Goal: Task Accomplishment & Management: Use online tool/utility

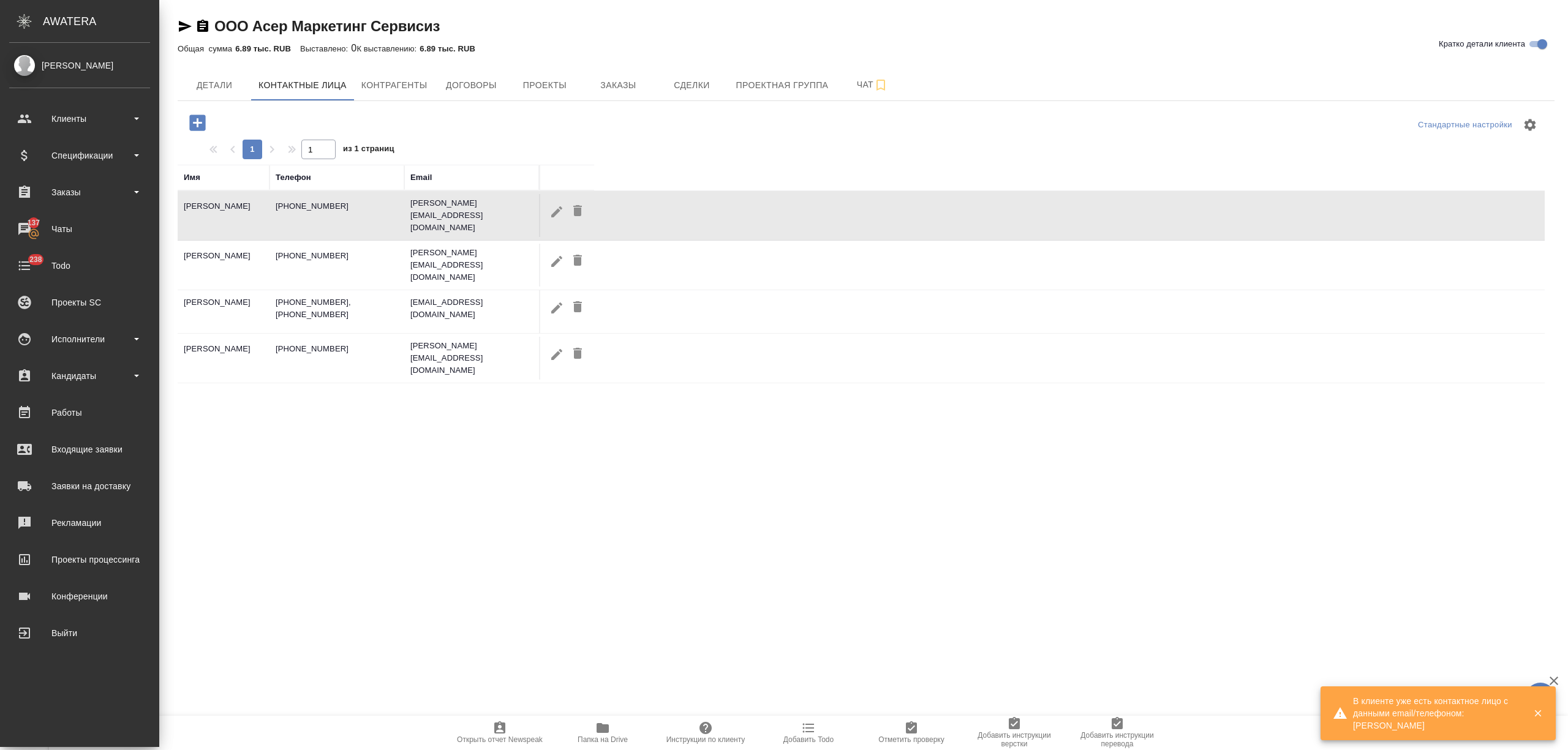
select select "RU"
click at [74, 125] on div "Клиенты" at bounding box center [79, 118] width 141 height 18
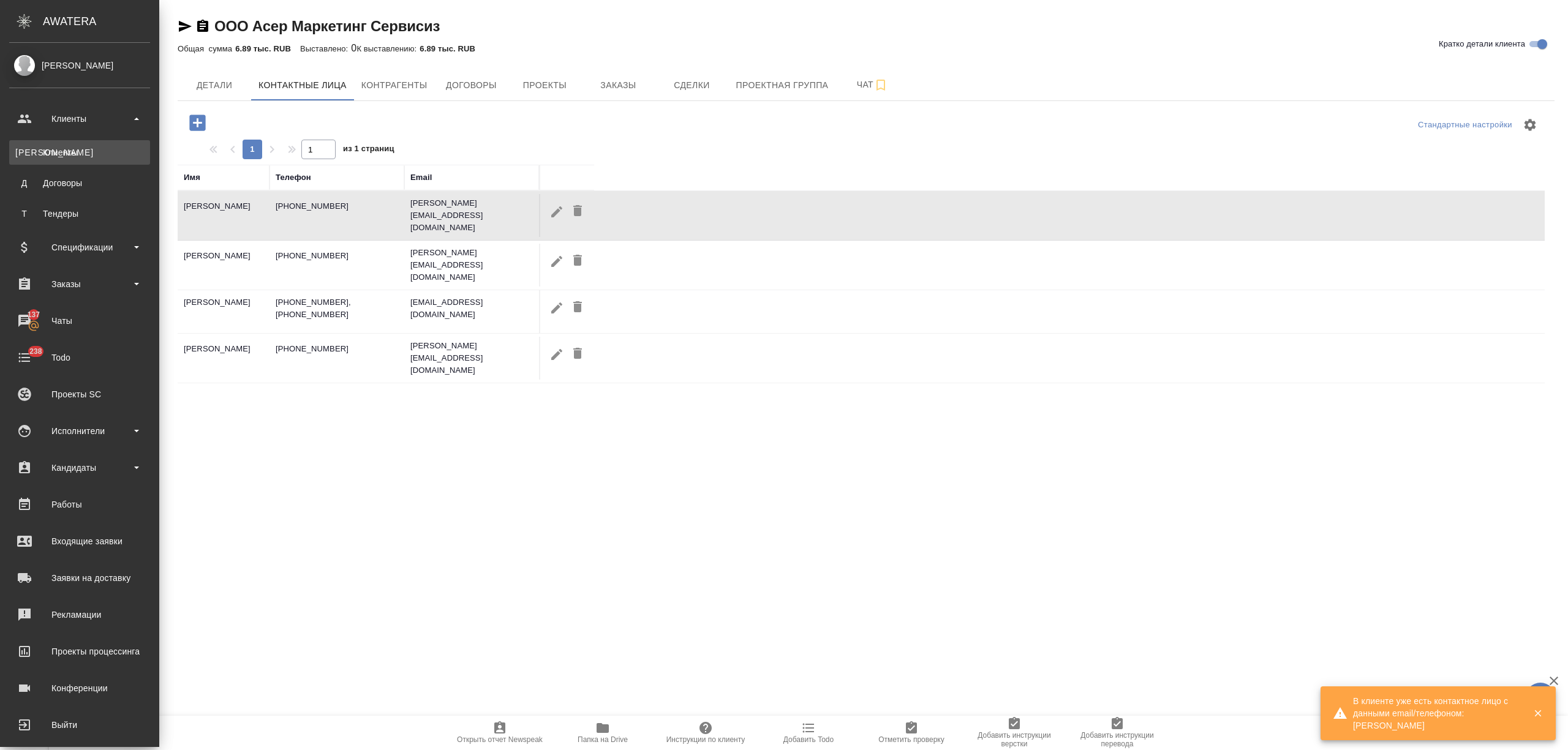
click at [69, 158] on div "Клиенты" at bounding box center [79, 152] width 128 height 12
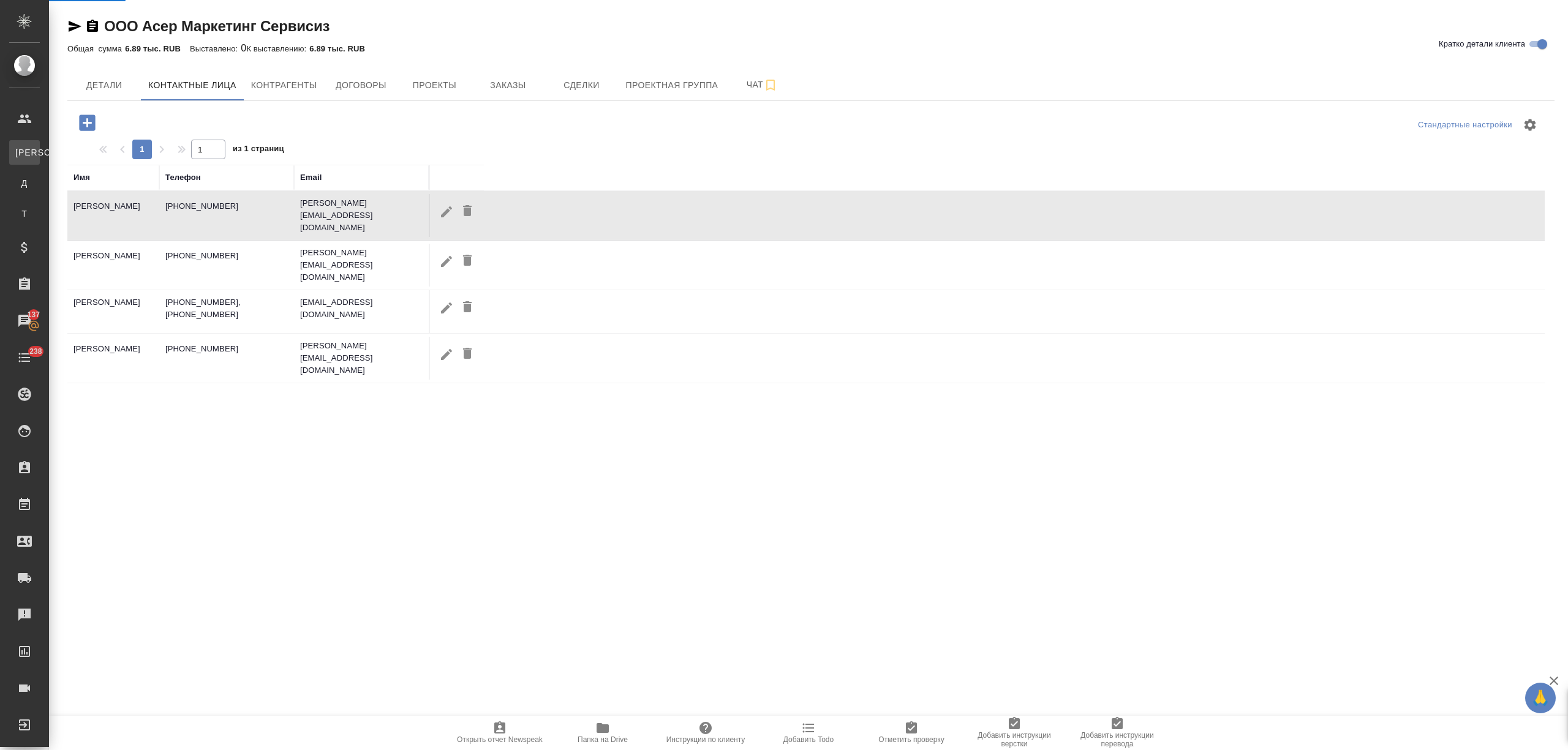
select select "RU"
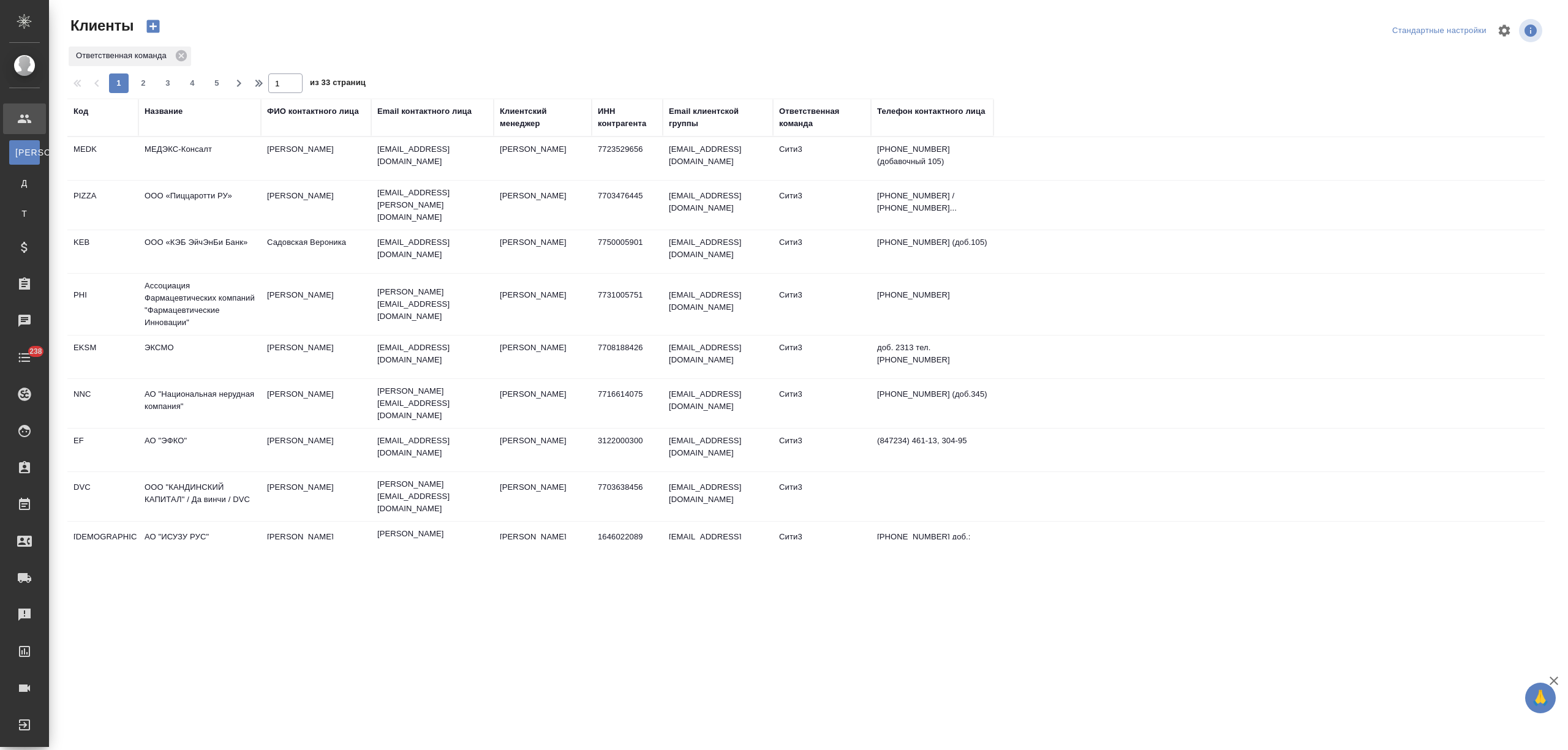
click at [151, 152] on td "МЕДЭКС-Консалт" at bounding box center [200, 158] width 123 height 43
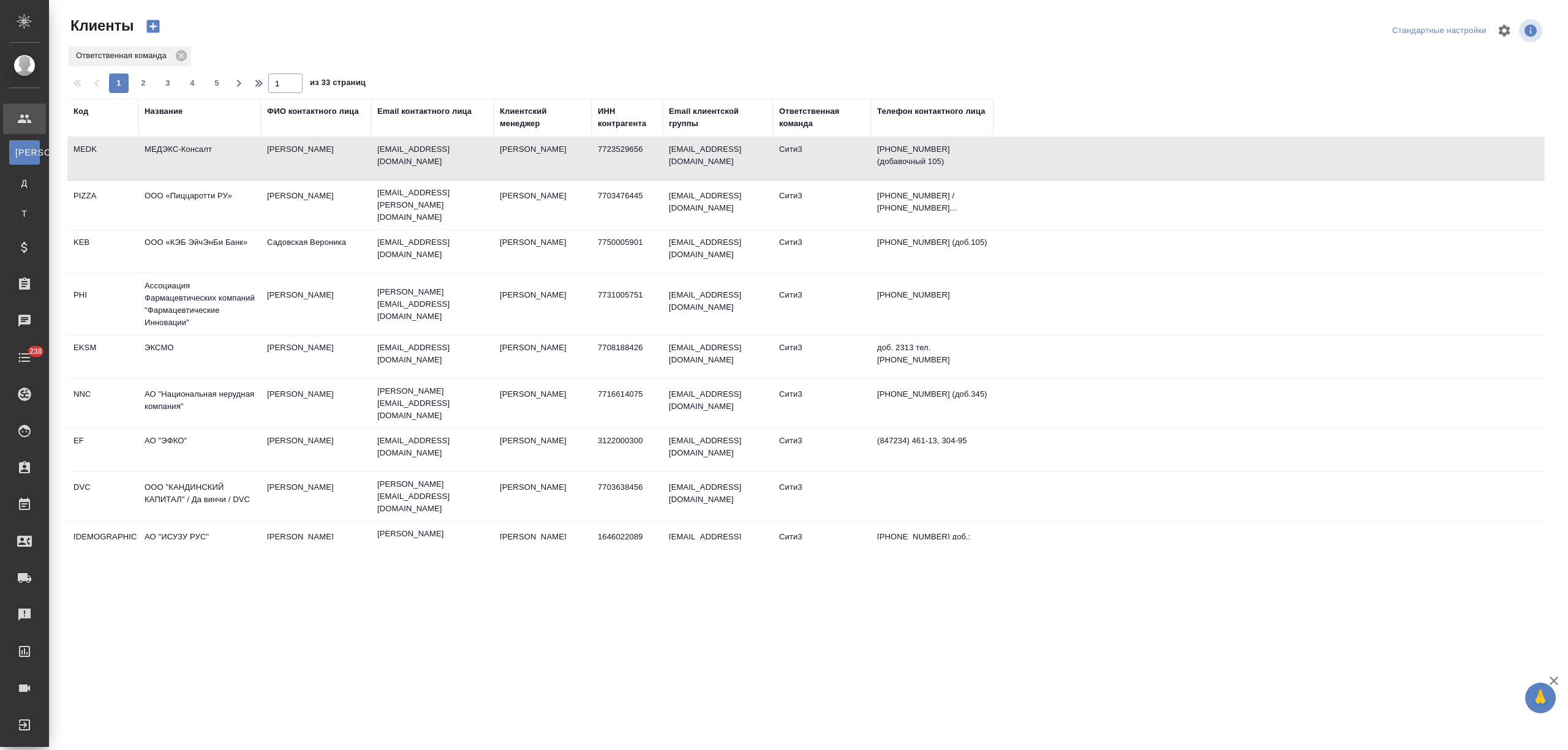
click at [151, 152] on td "МЕДЭКС-Консалт" at bounding box center [200, 158] width 123 height 43
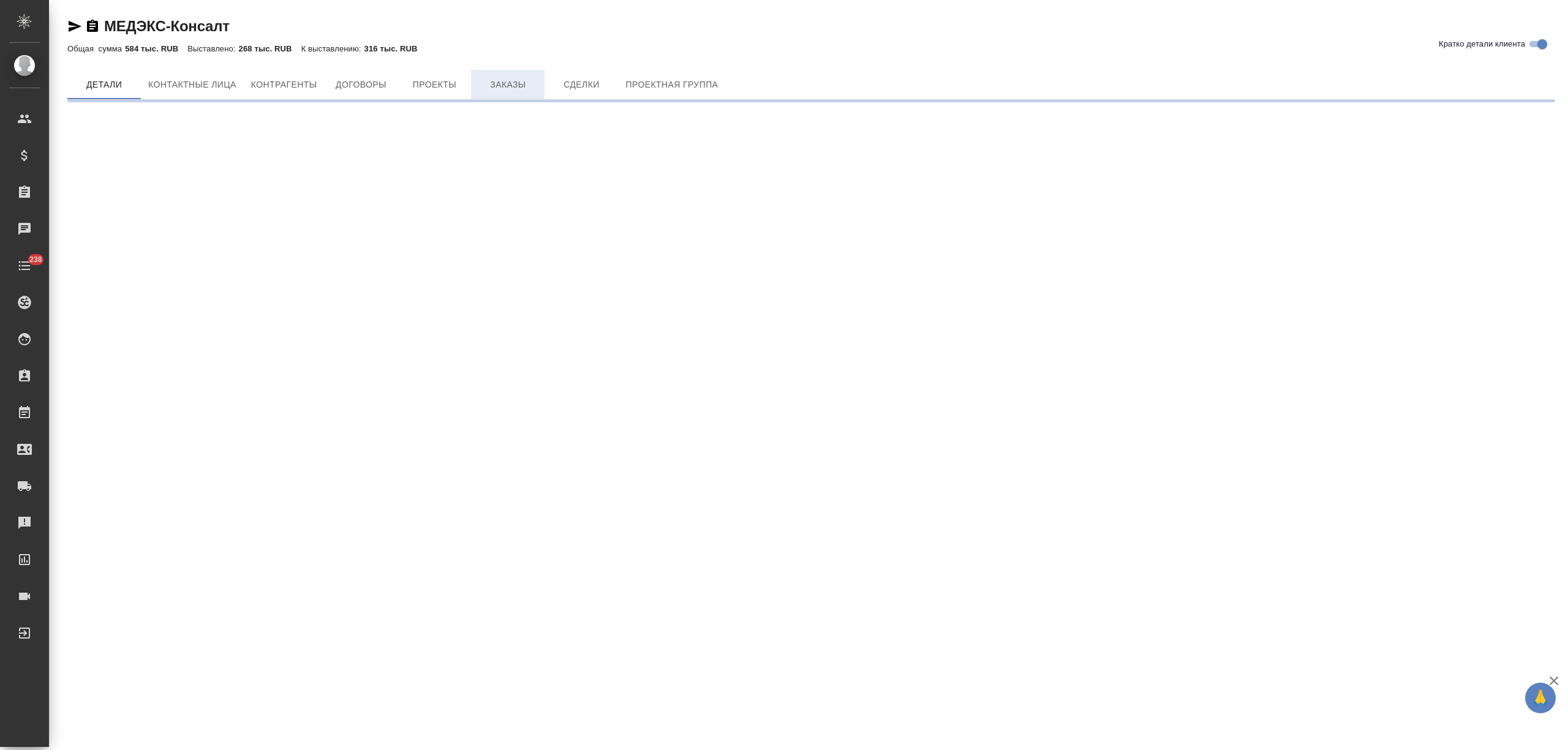
click at [506, 90] on span "Заказы" at bounding box center [507, 85] width 59 height 15
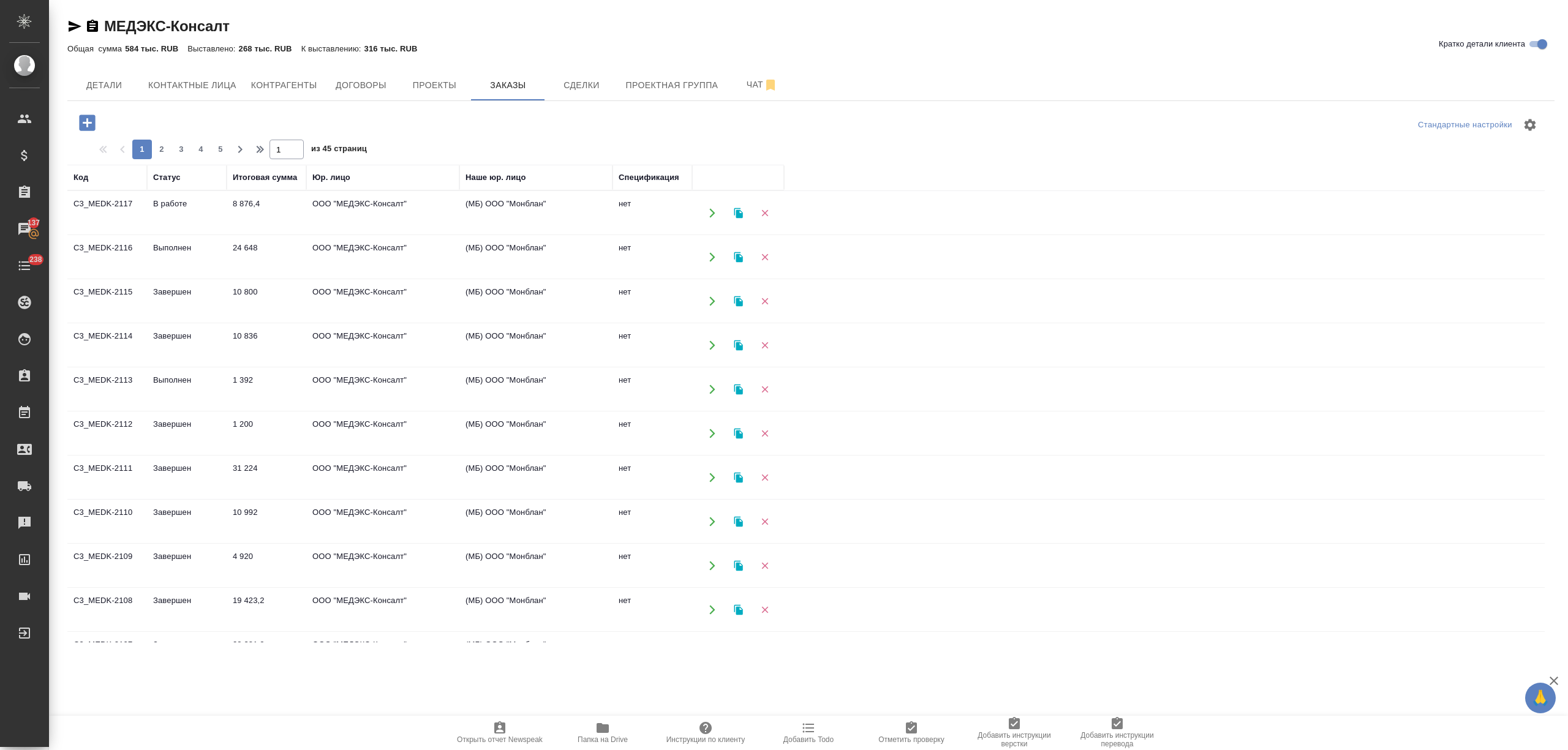
click at [269, 404] on td "1 392" at bounding box center [266, 389] width 79 height 43
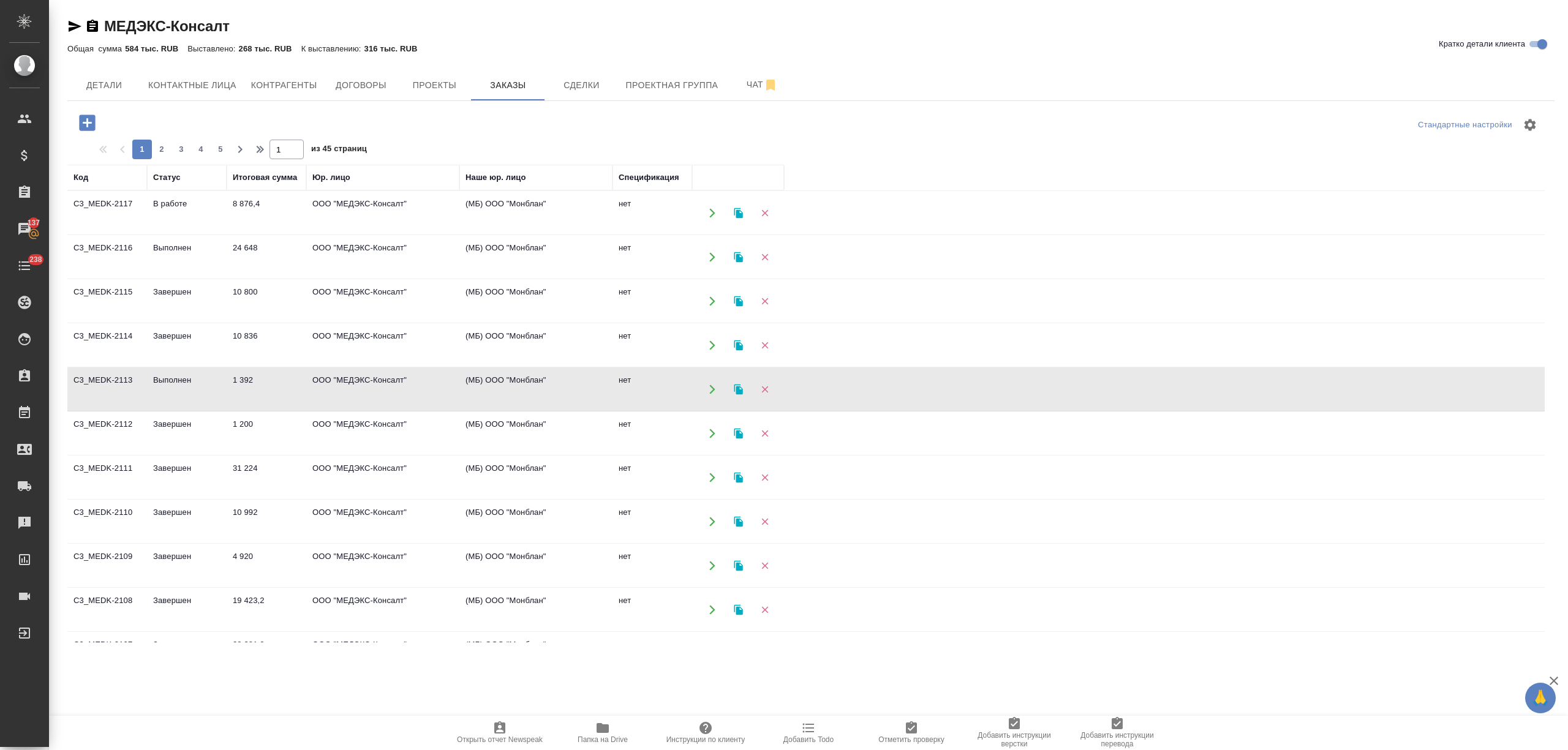
click at [269, 404] on td "1 392" at bounding box center [266, 389] width 79 height 43
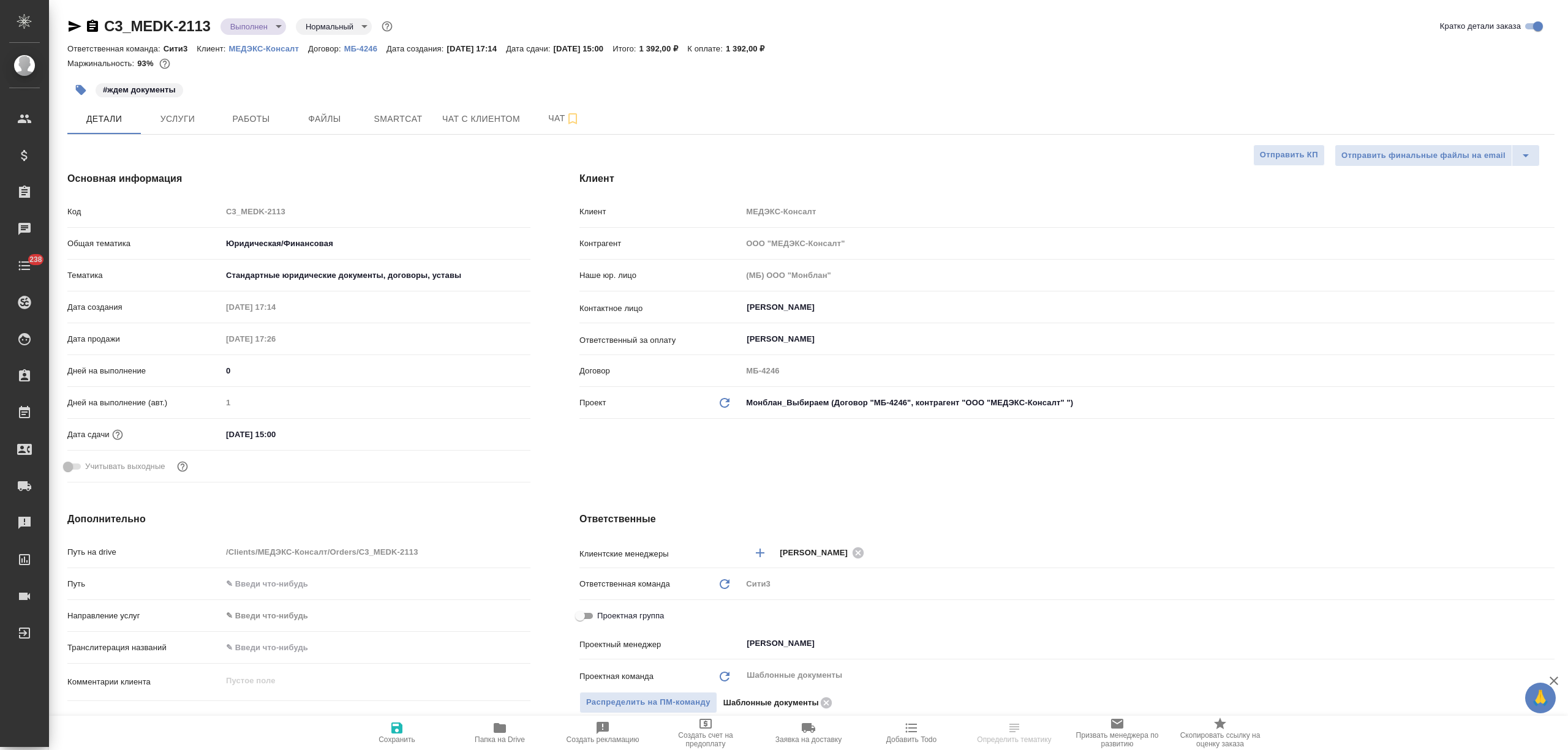
select select "RU"
click at [179, 120] on span "Услуги" at bounding box center [178, 119] width 59 height 15
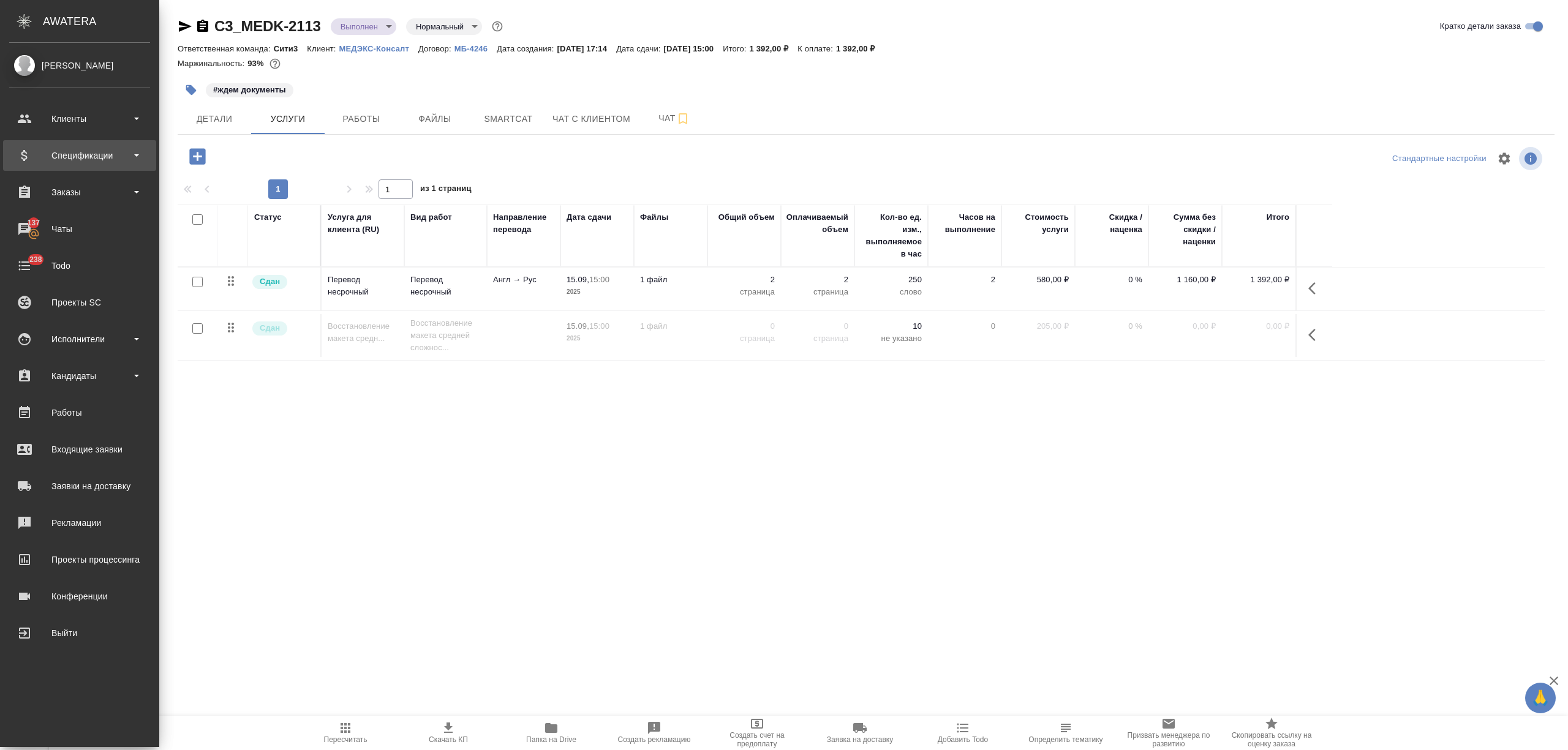
click at [94, 154] on div "Спецификации" at bounding box center [79, 155] width 141 height 18
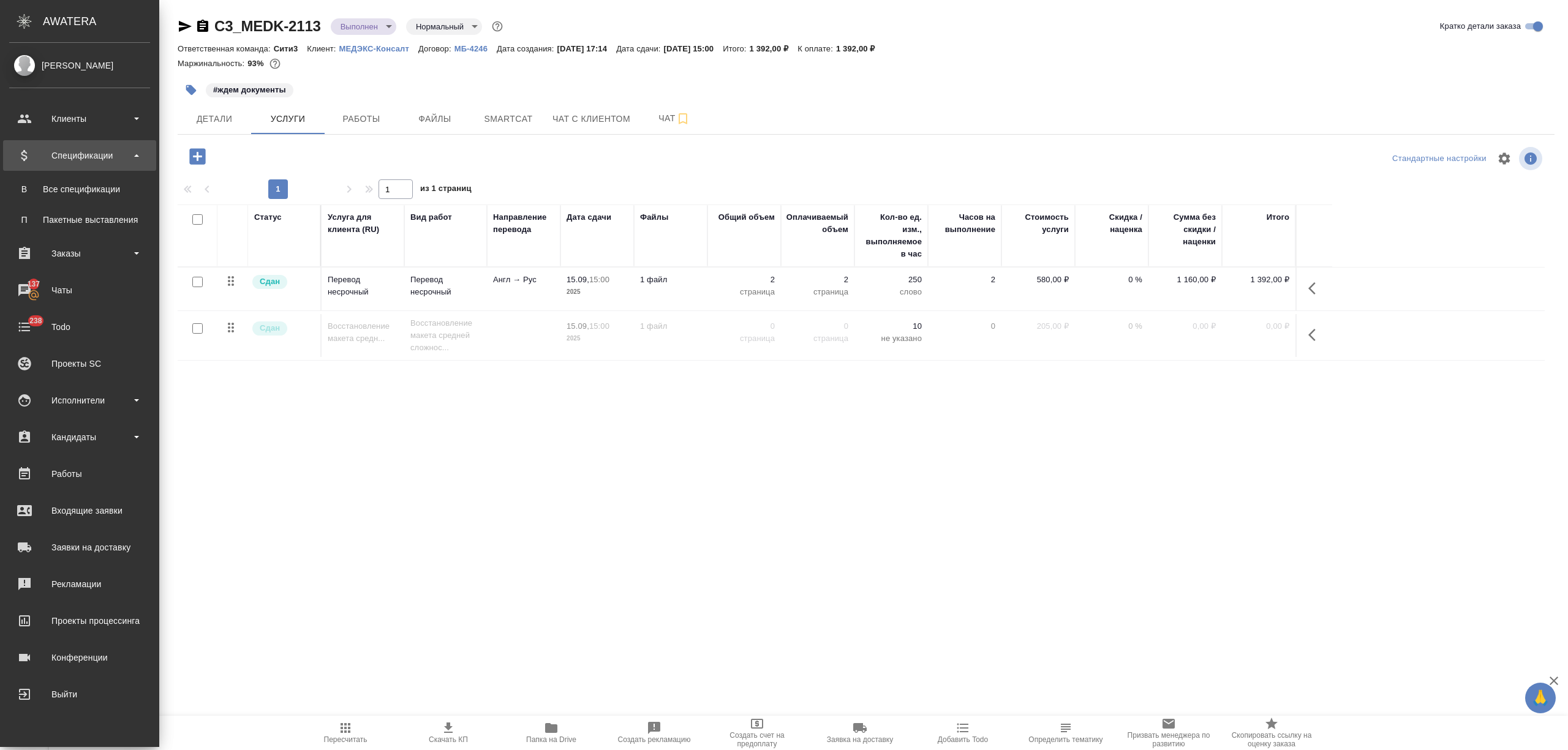
click at [75, 190] on div "Все спецификации" at bounding box center [79, 189] width 128 height 12
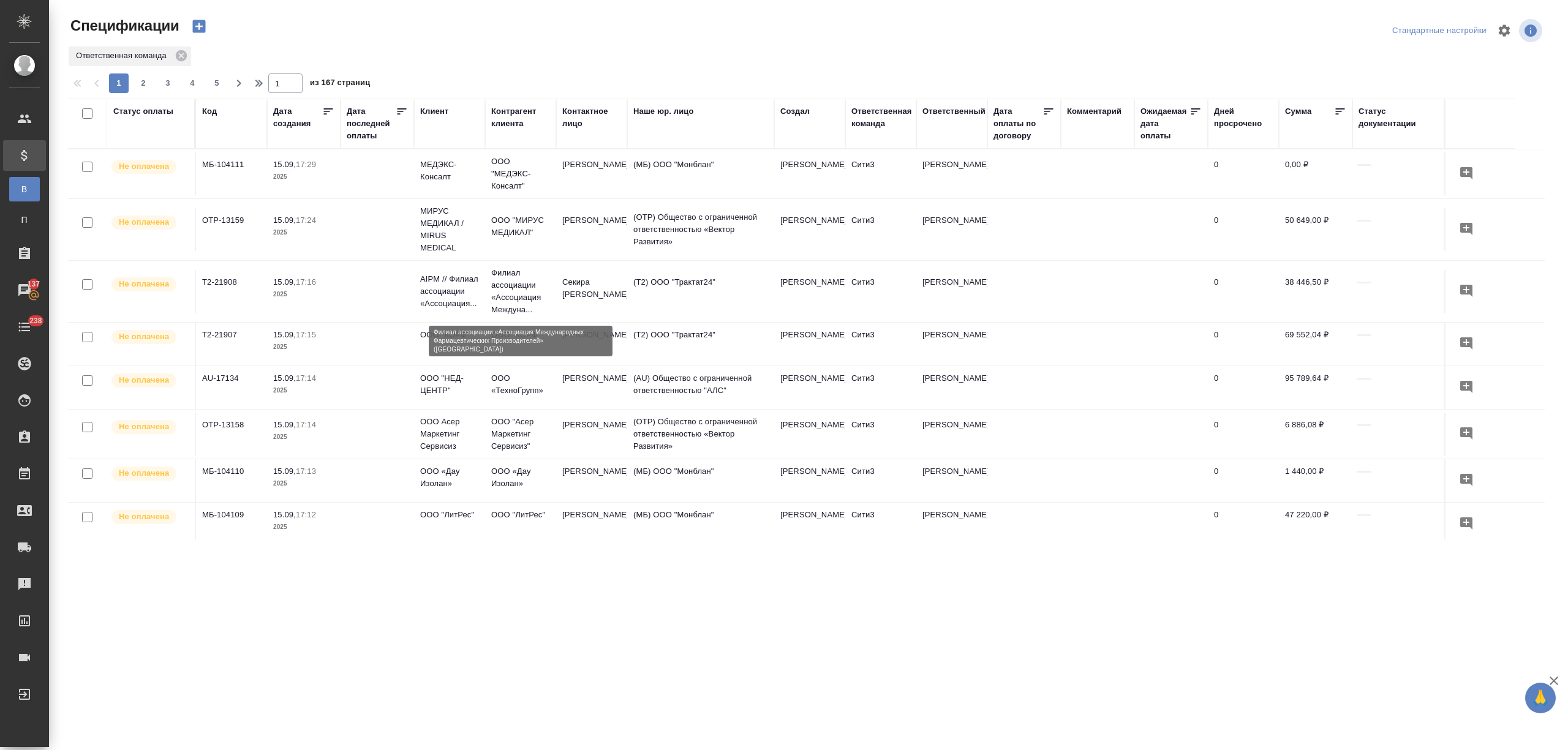
click at [512, 289] on p "Филиал ассоциации «Ассоциация Междуна..." at bounding box center [520, 292] width 59 height 49
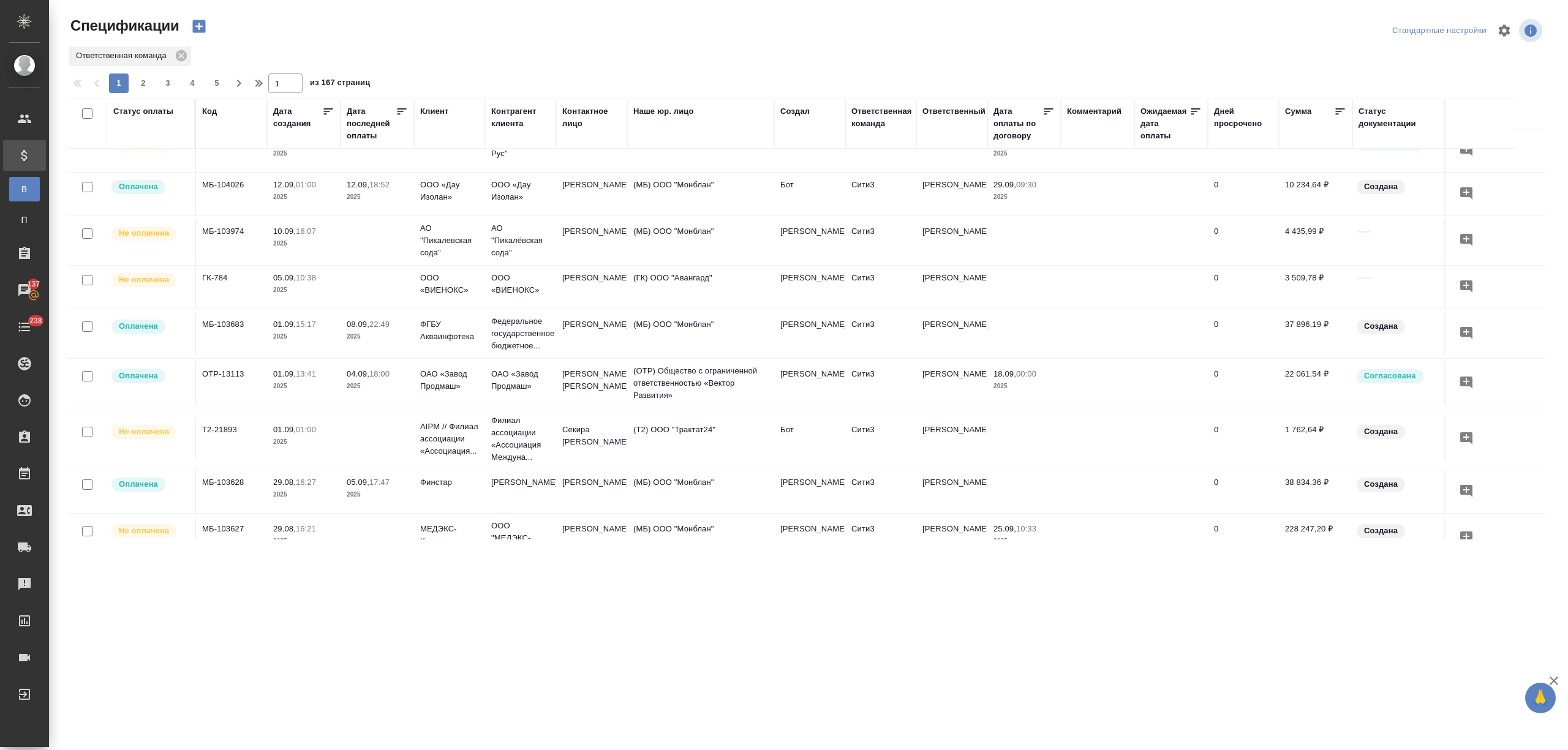
scroll to position [653, 0]
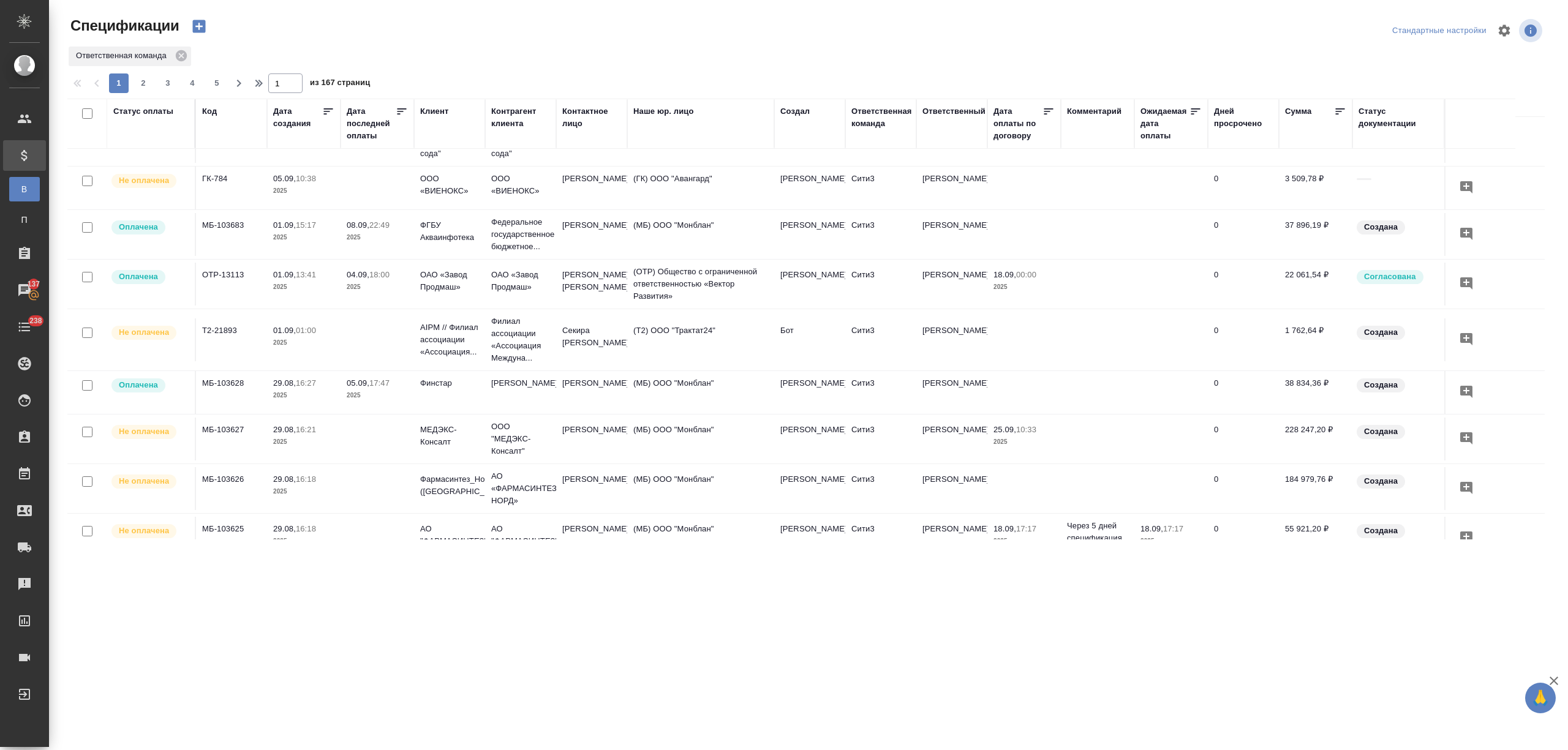
click at [363, 339] on td at bounding box center [378, 339] width 74 height 43
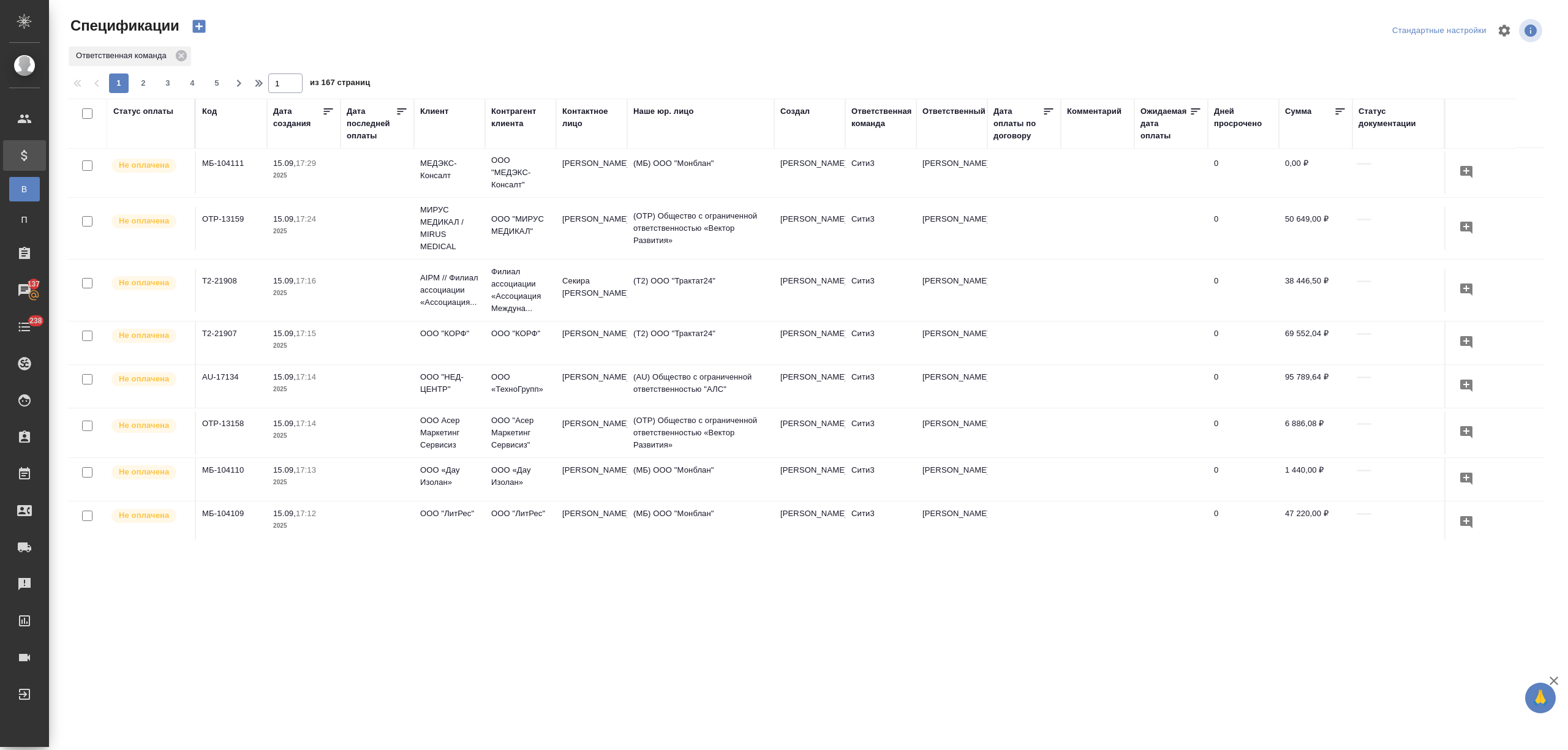
scroll to position [0, 0]
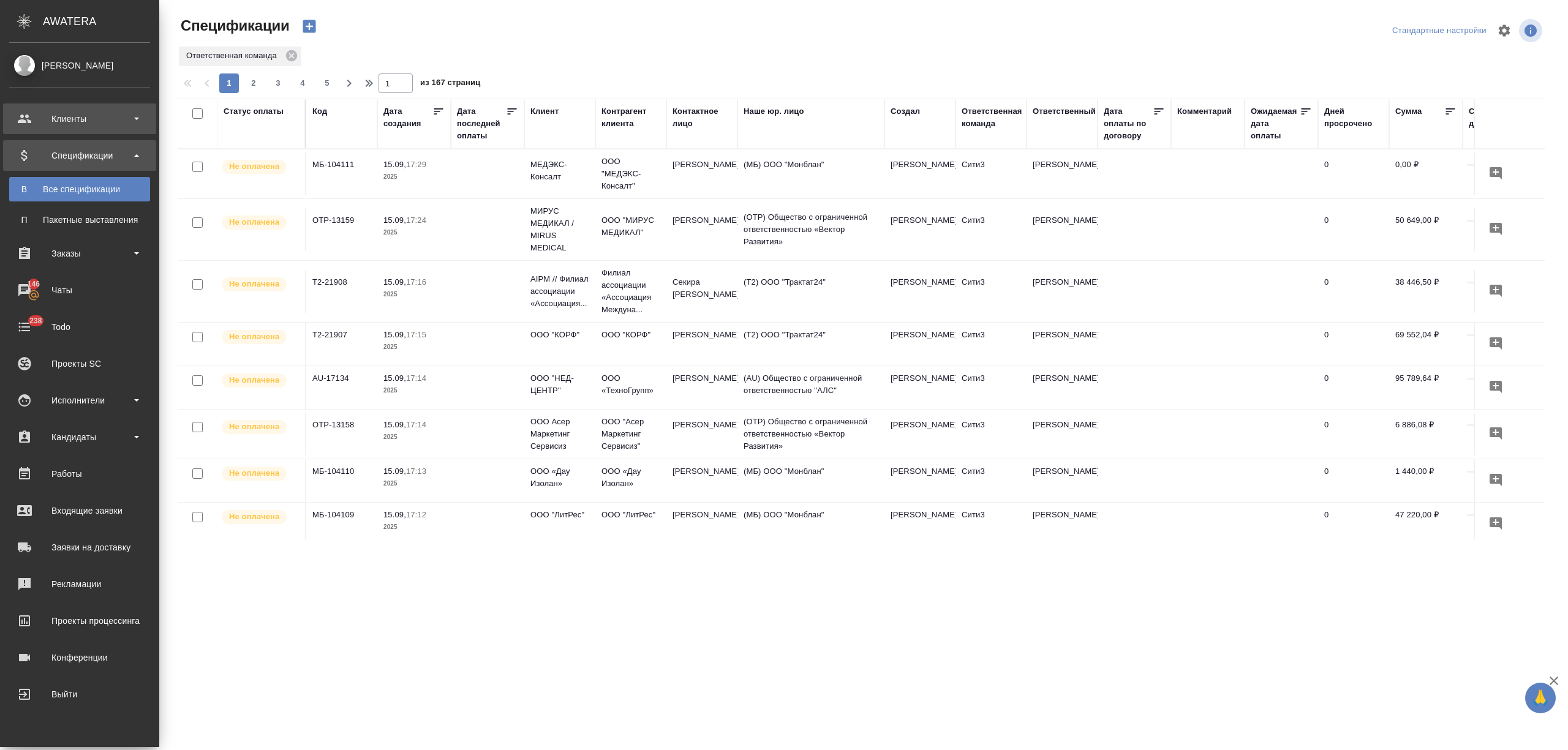
click at [60, 124] on div "Клиенты" at bounding box center [79, 118] width 141 height 18
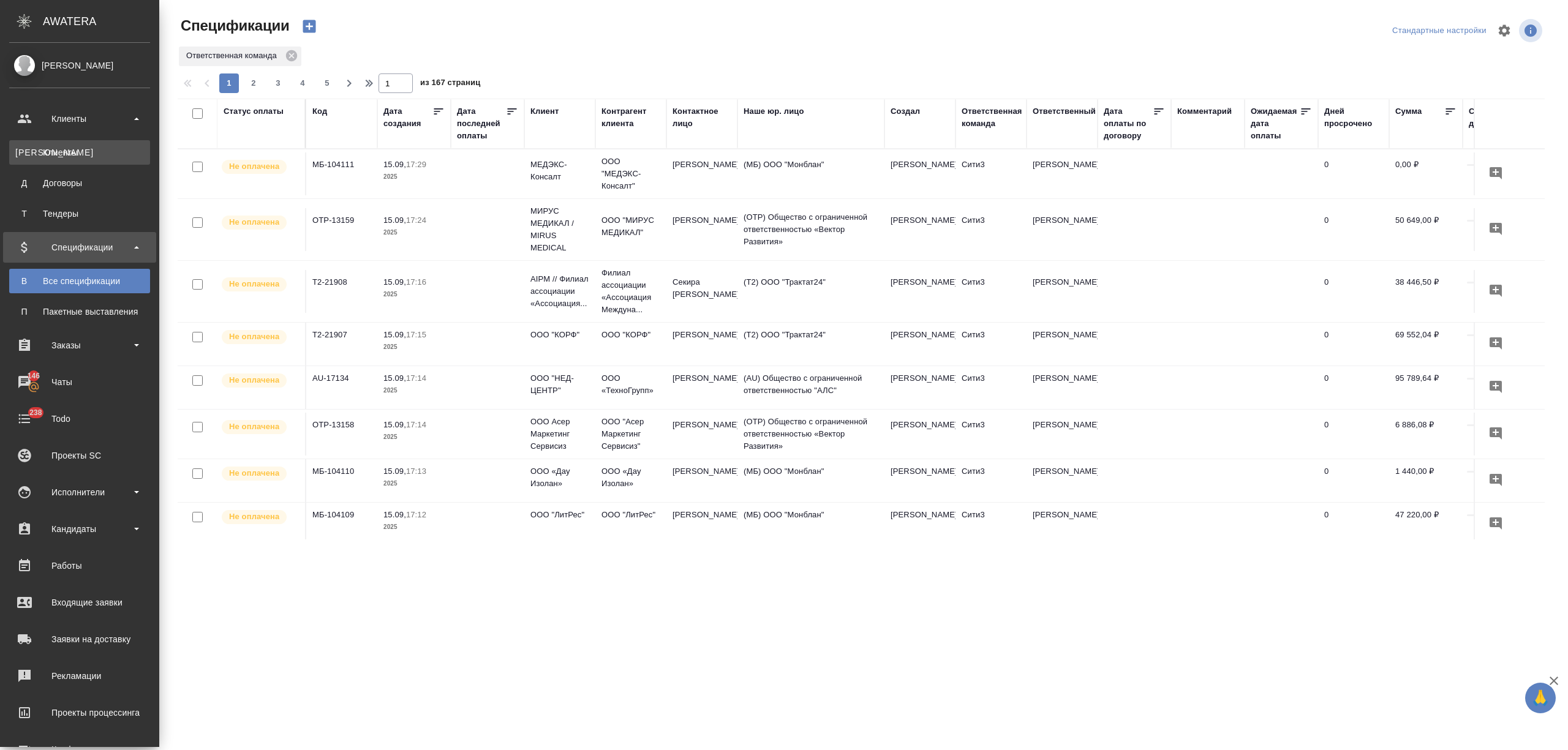
click at [71, 151] on div "Клиенты" at bounding box center [79, 152] width 128 height 12
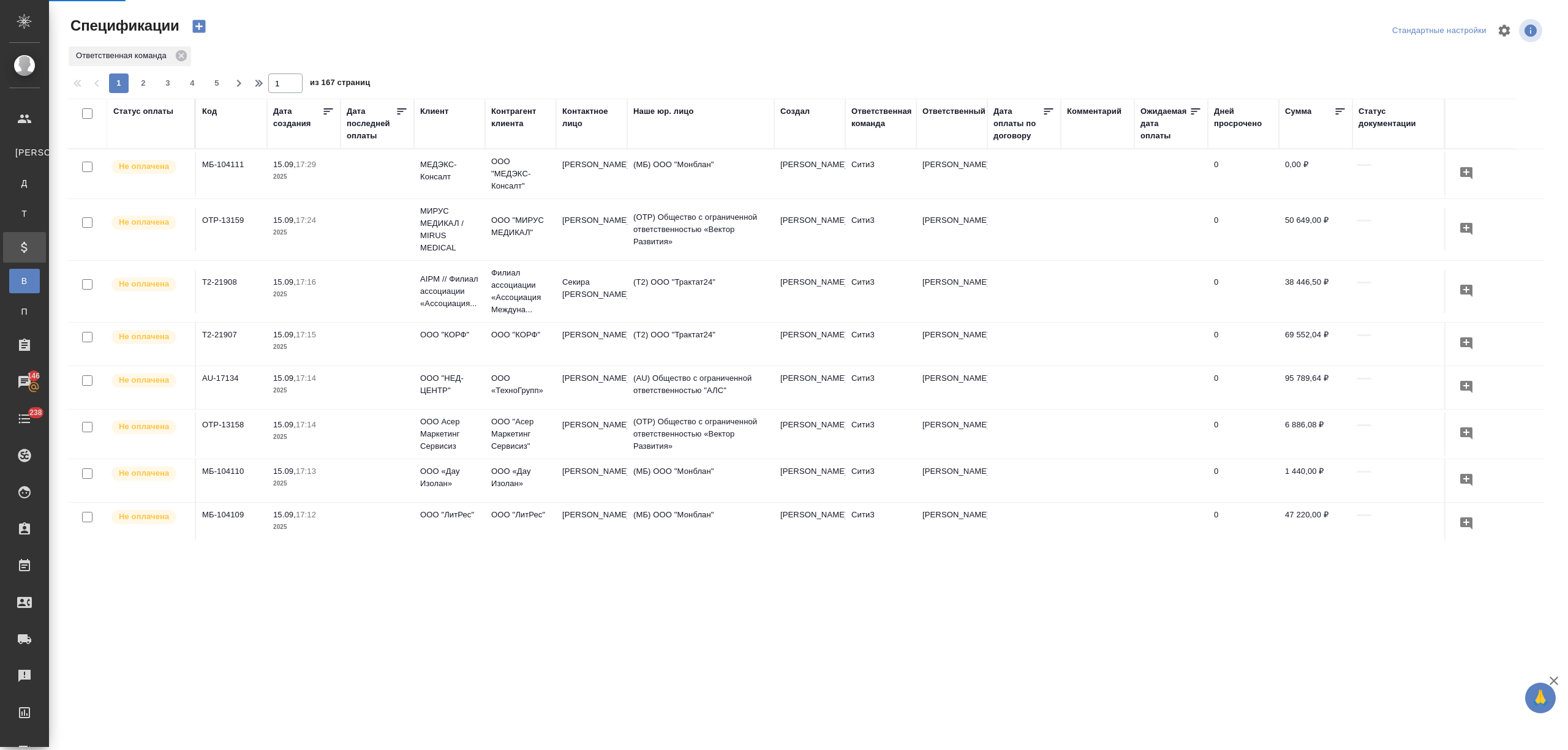
select select "RU"
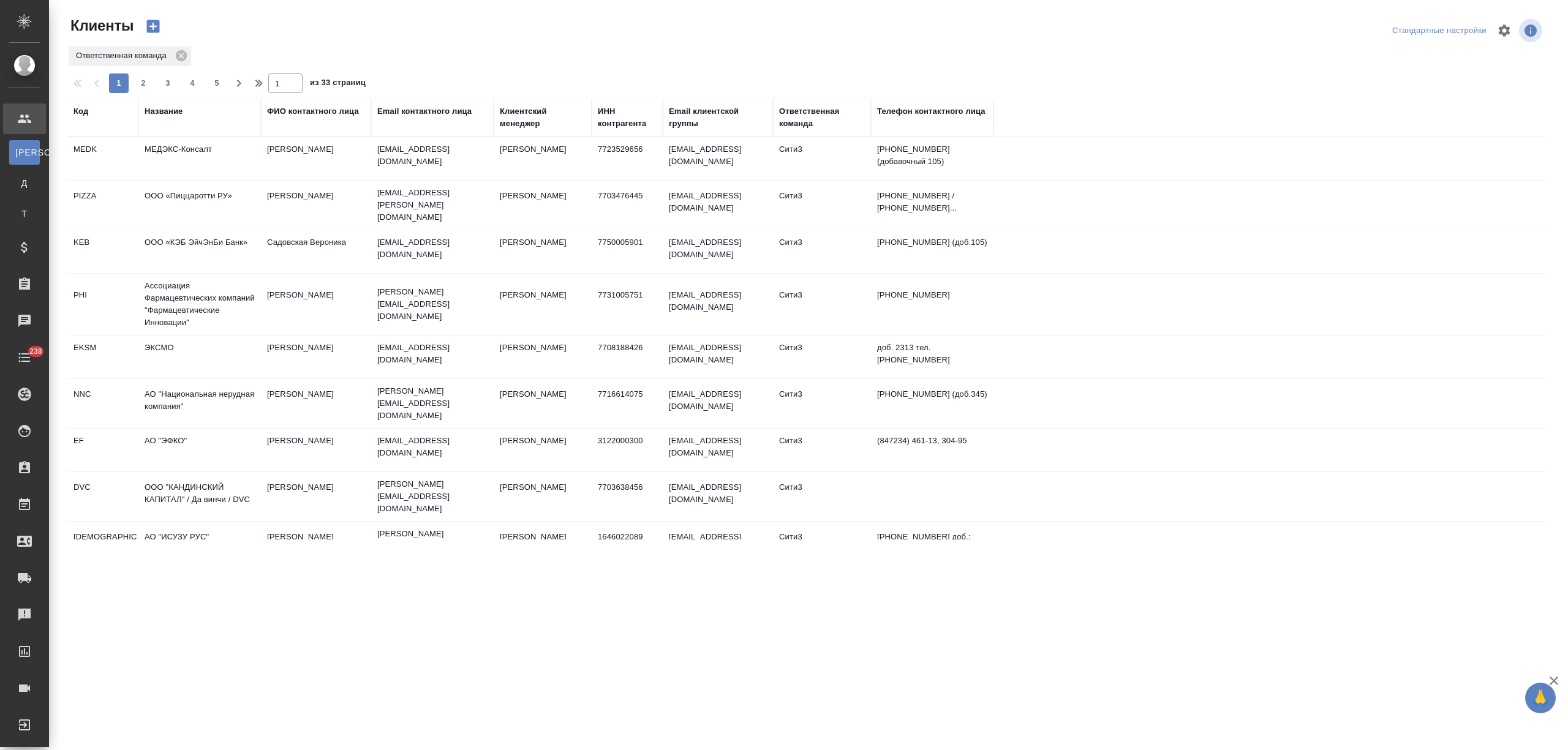
click at [170, 108] on div "Название" at bounding box center [163, 111] width 38 height 12
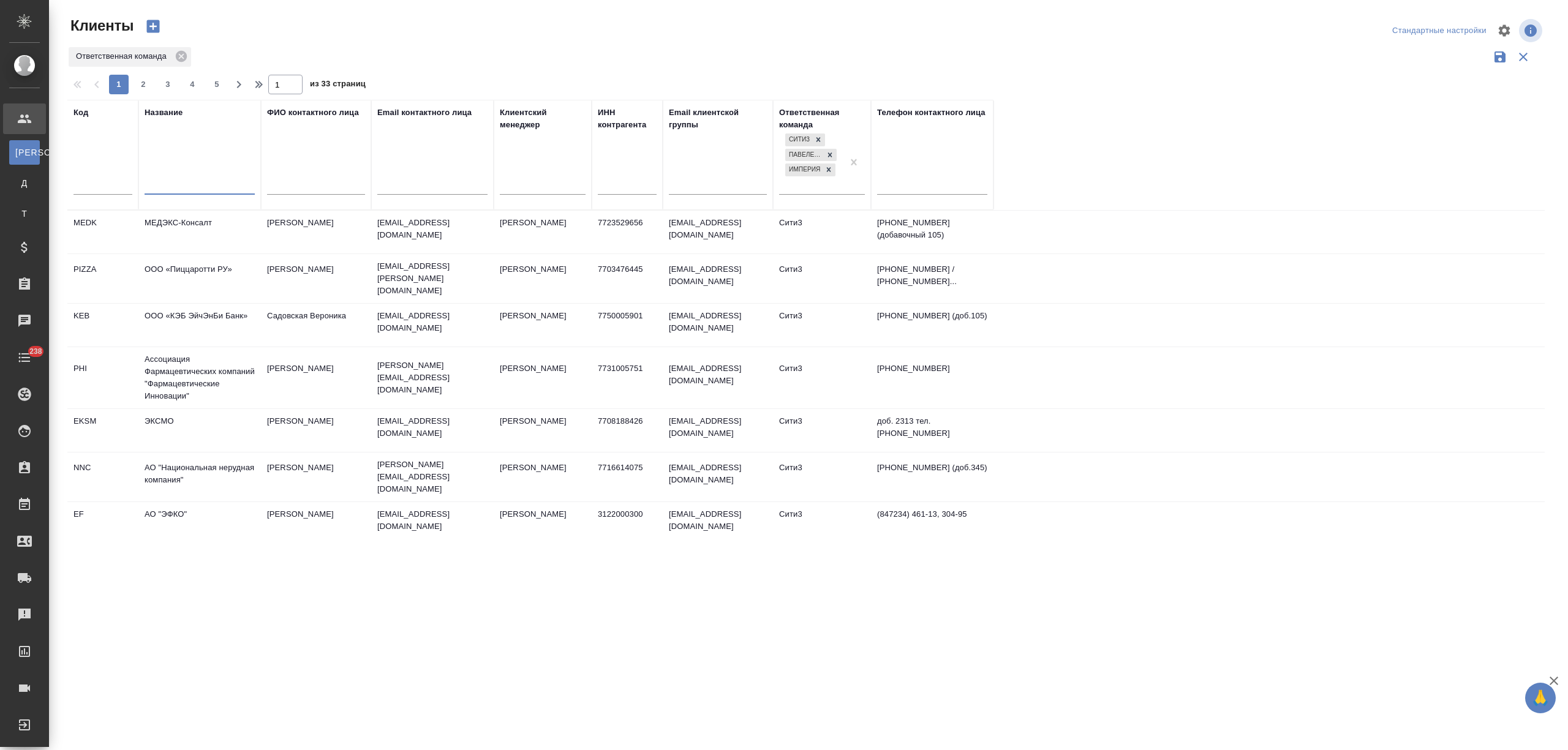
click at [177, 189] on input "text" at bounding box center [199, 186] width 111 height 15
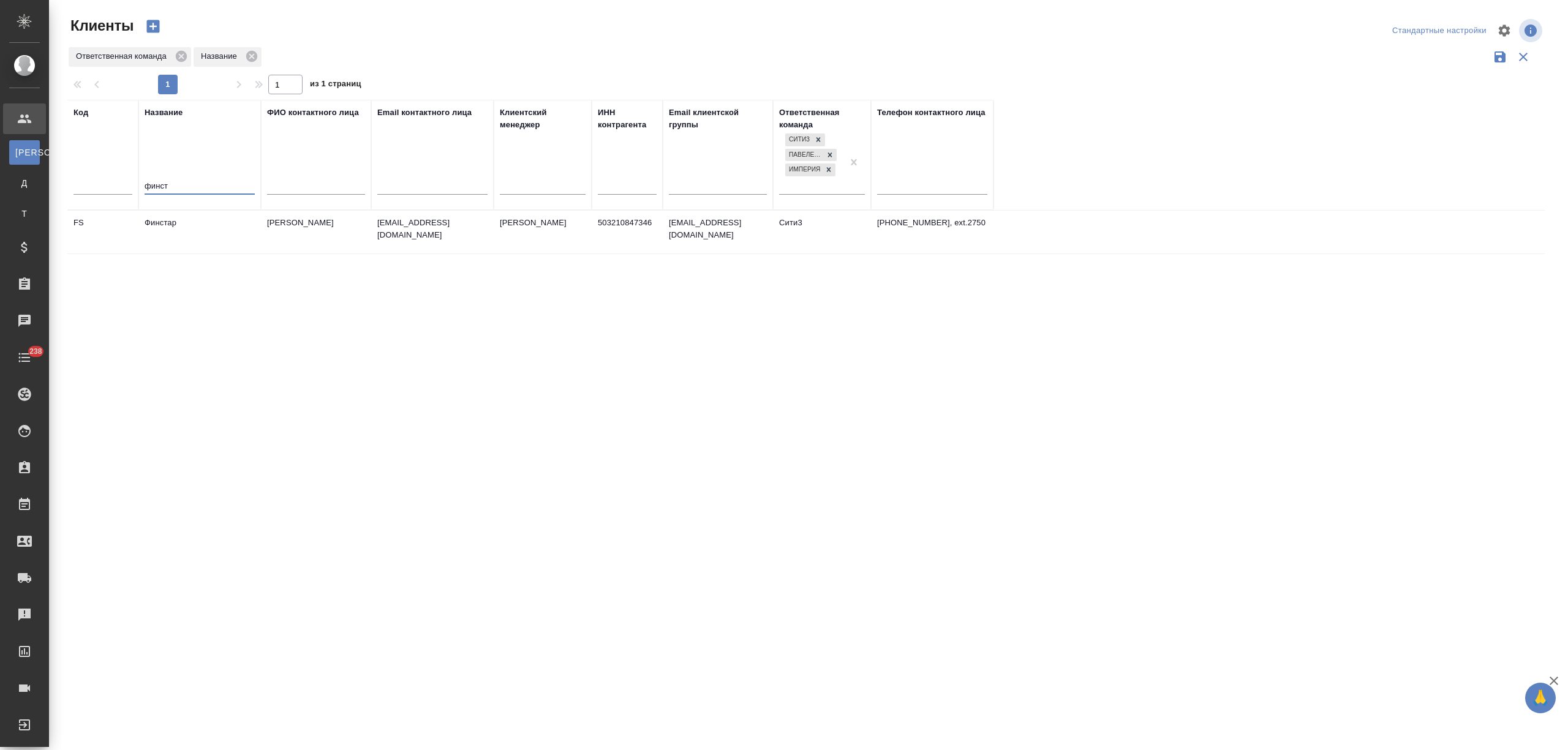
type input "финст"
click at [208, 224] on td "Финстар" at bounding box center [200, 231] width 123 height 43
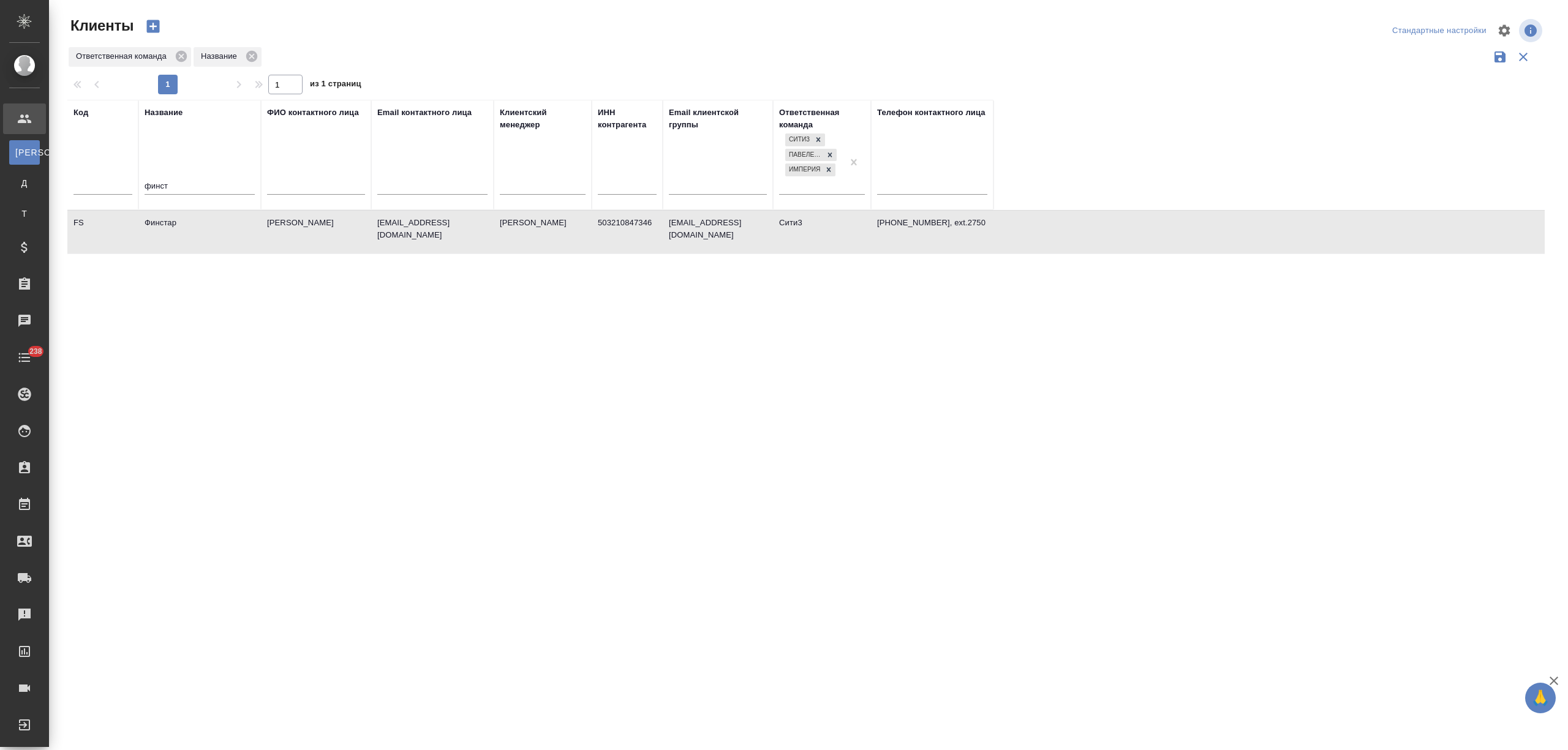
click at [208, 224] on td "Финстар" at bounding box center [200, 231] width 123 height 43
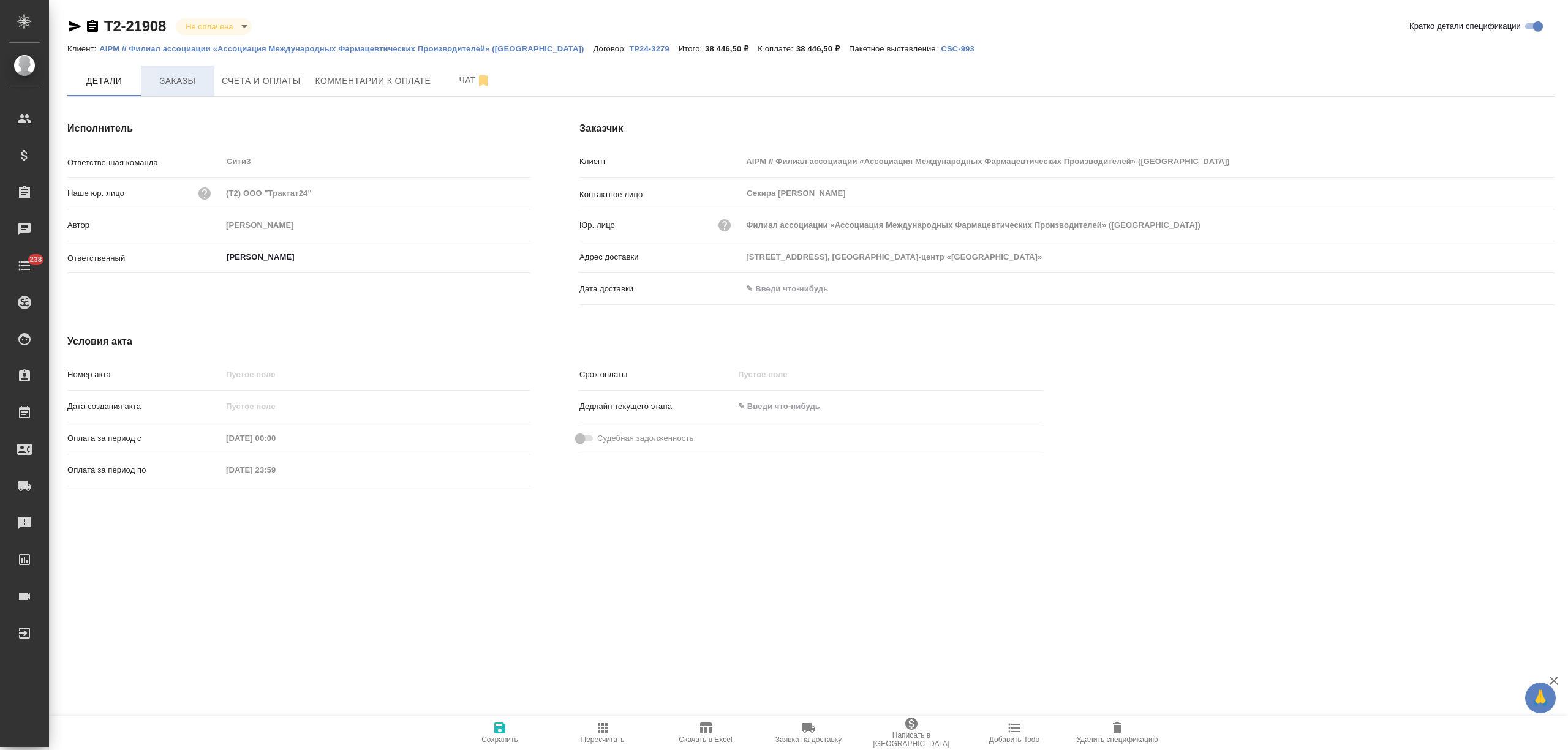
click at [169, 81] on span "Заказы" at bounding box center [178, 81] width 59 height 15
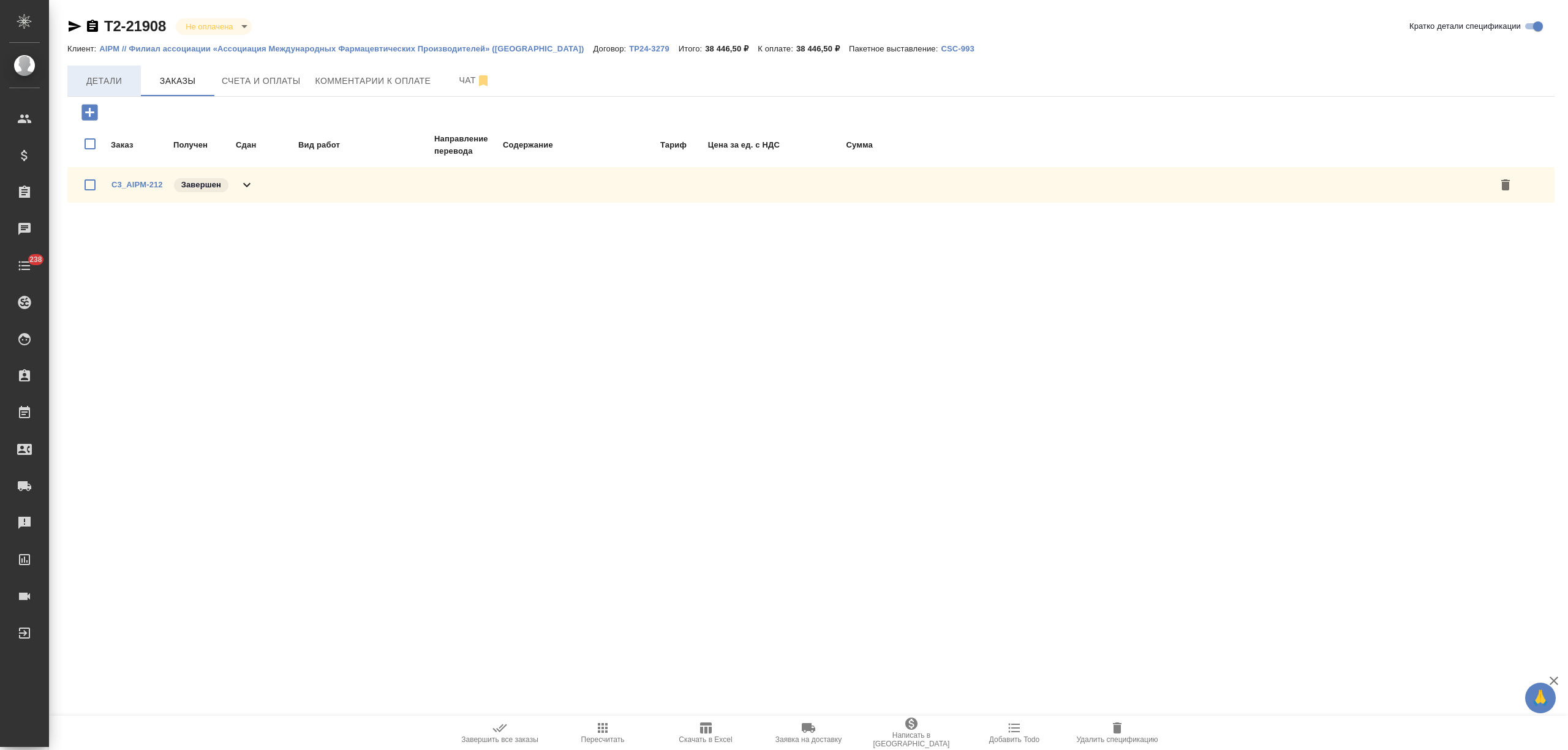
click at [112, 77] on span "Детали" at bounding box center [104, 81] width 59 height 15
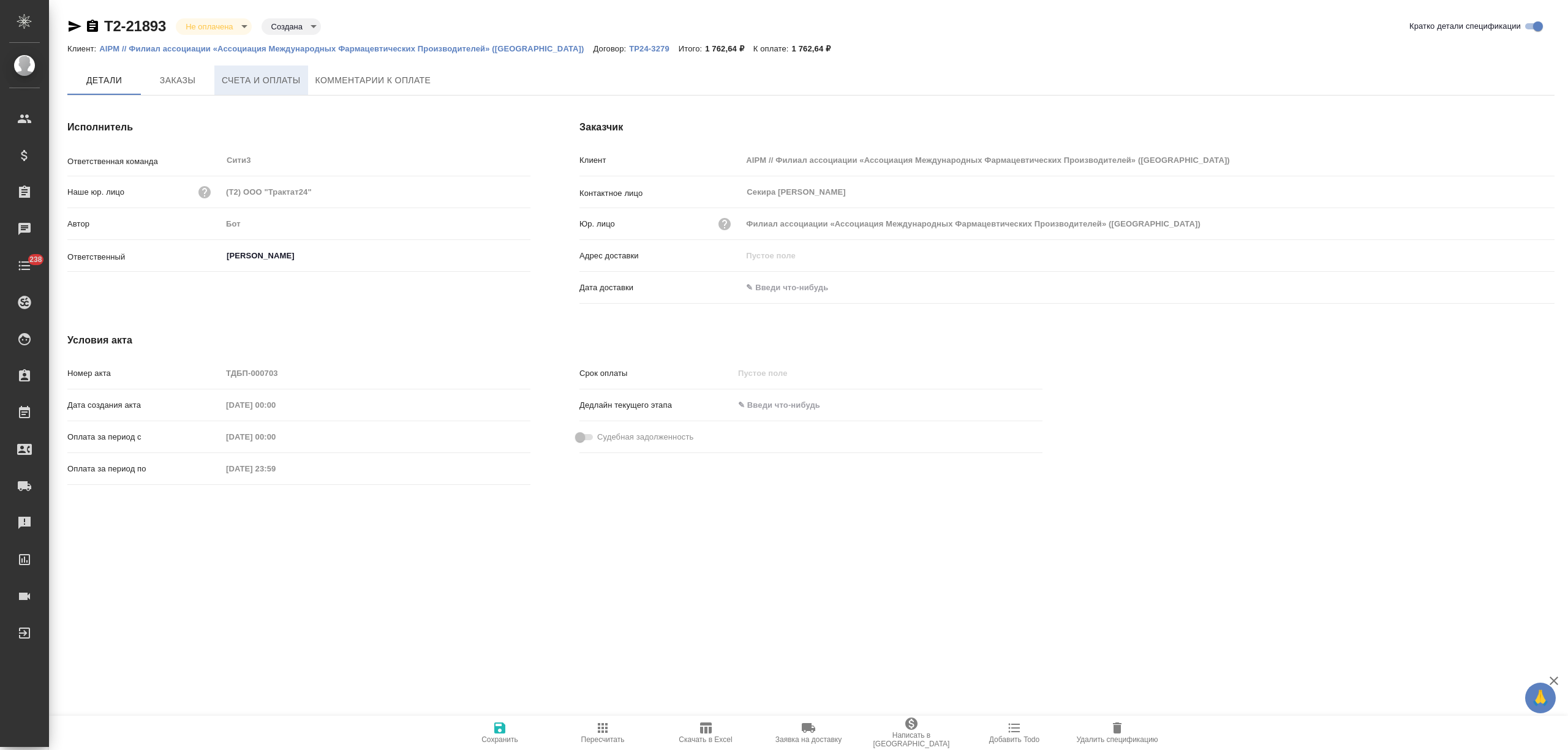
click at [257, 86] on span "Счета и оплаты" at bounding box center [262, 80] width 79 height 15
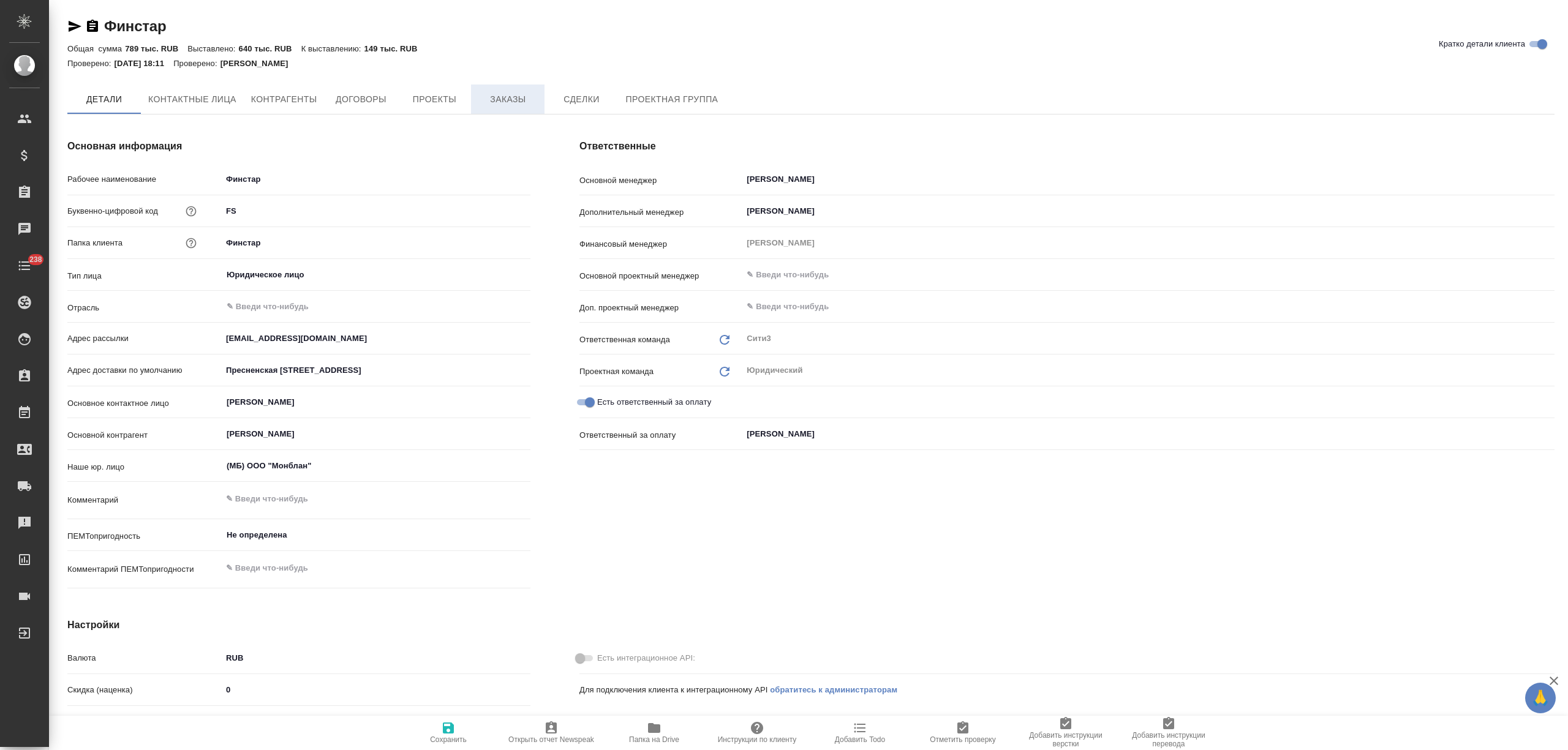
click at [490, 91] on button "Заказы" at bounding box center [508, 98] width 74 height 29
type textarea "x"
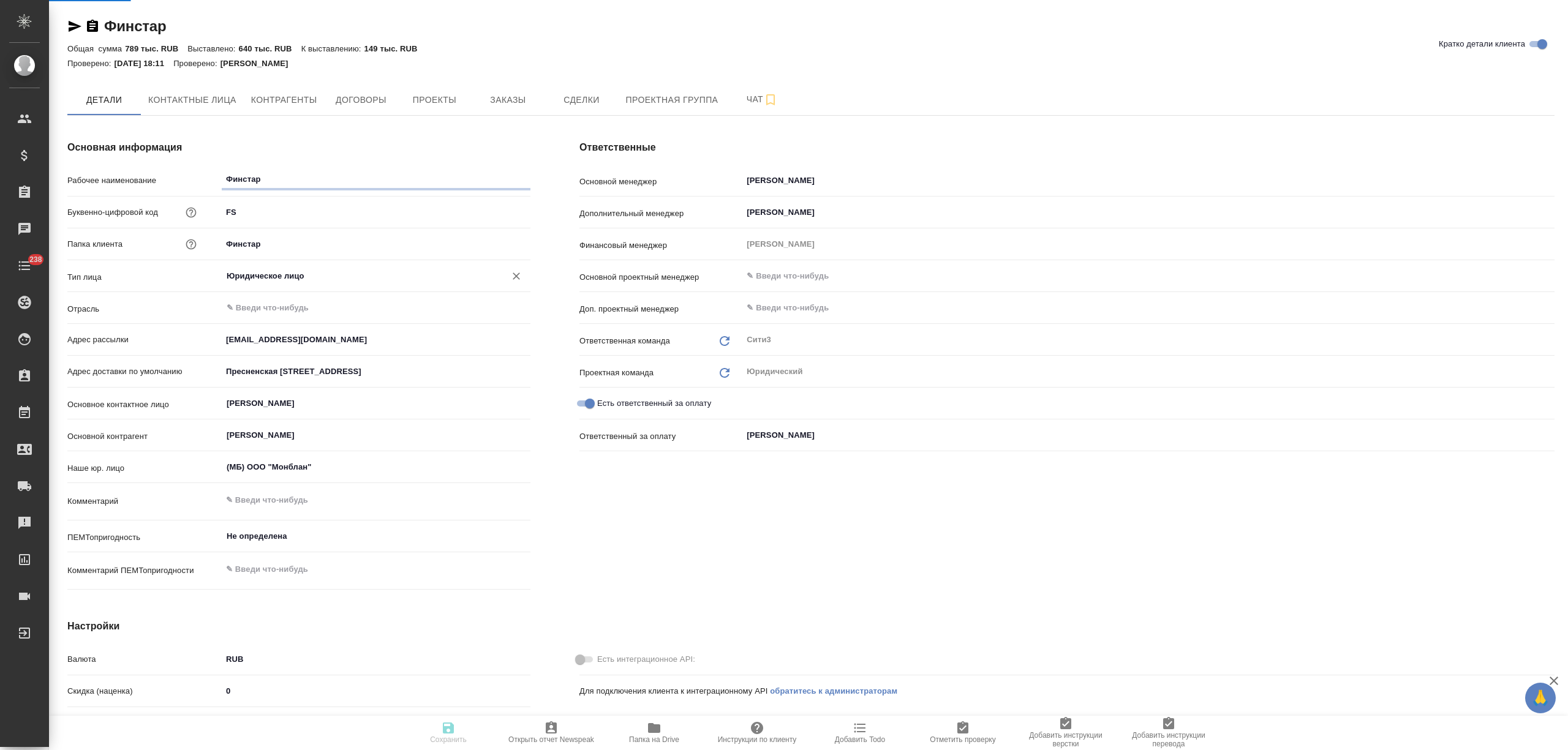
type textarea "x"
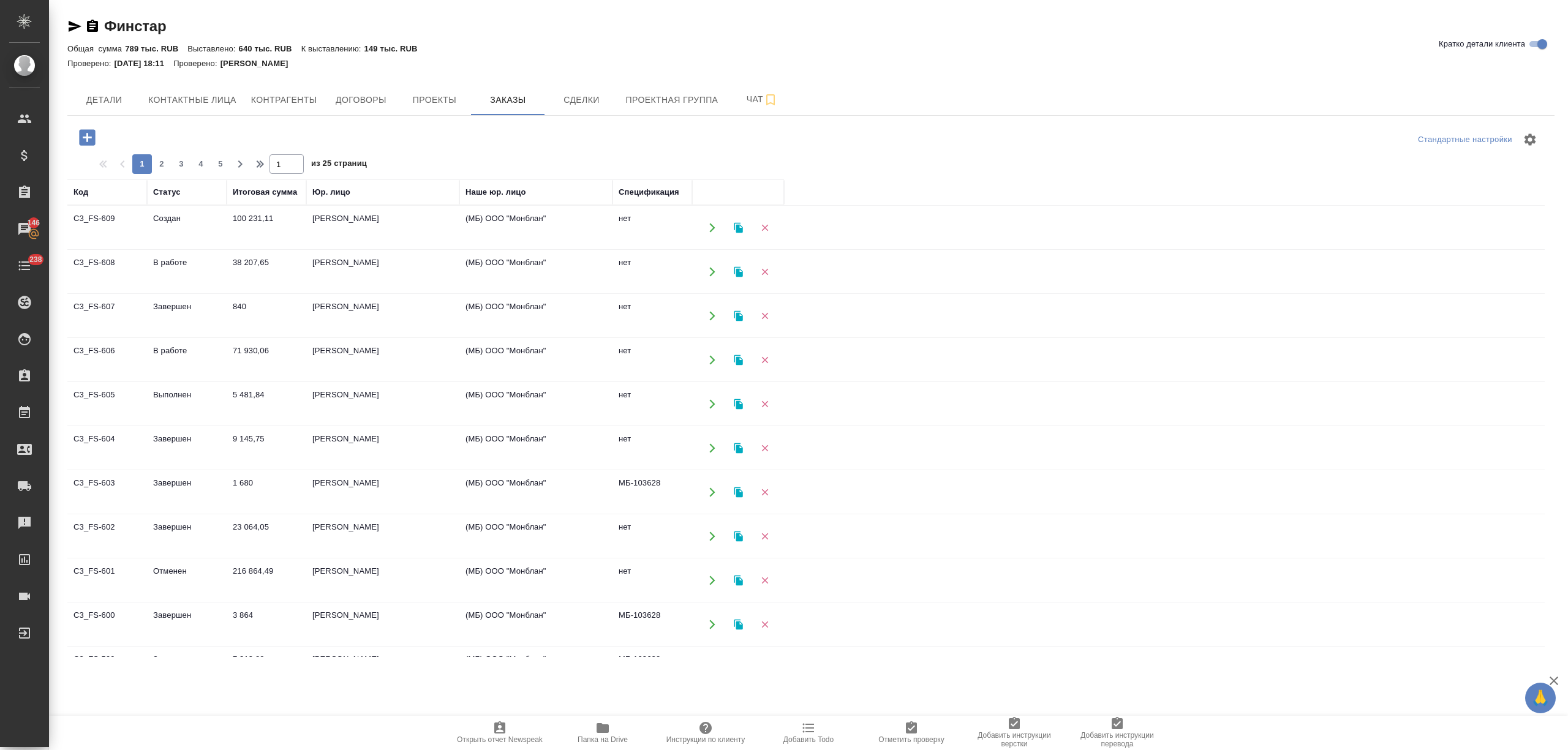
click at [248, 391] on td "5 481,84" at bounding box center [266, 403] width 79 height 43
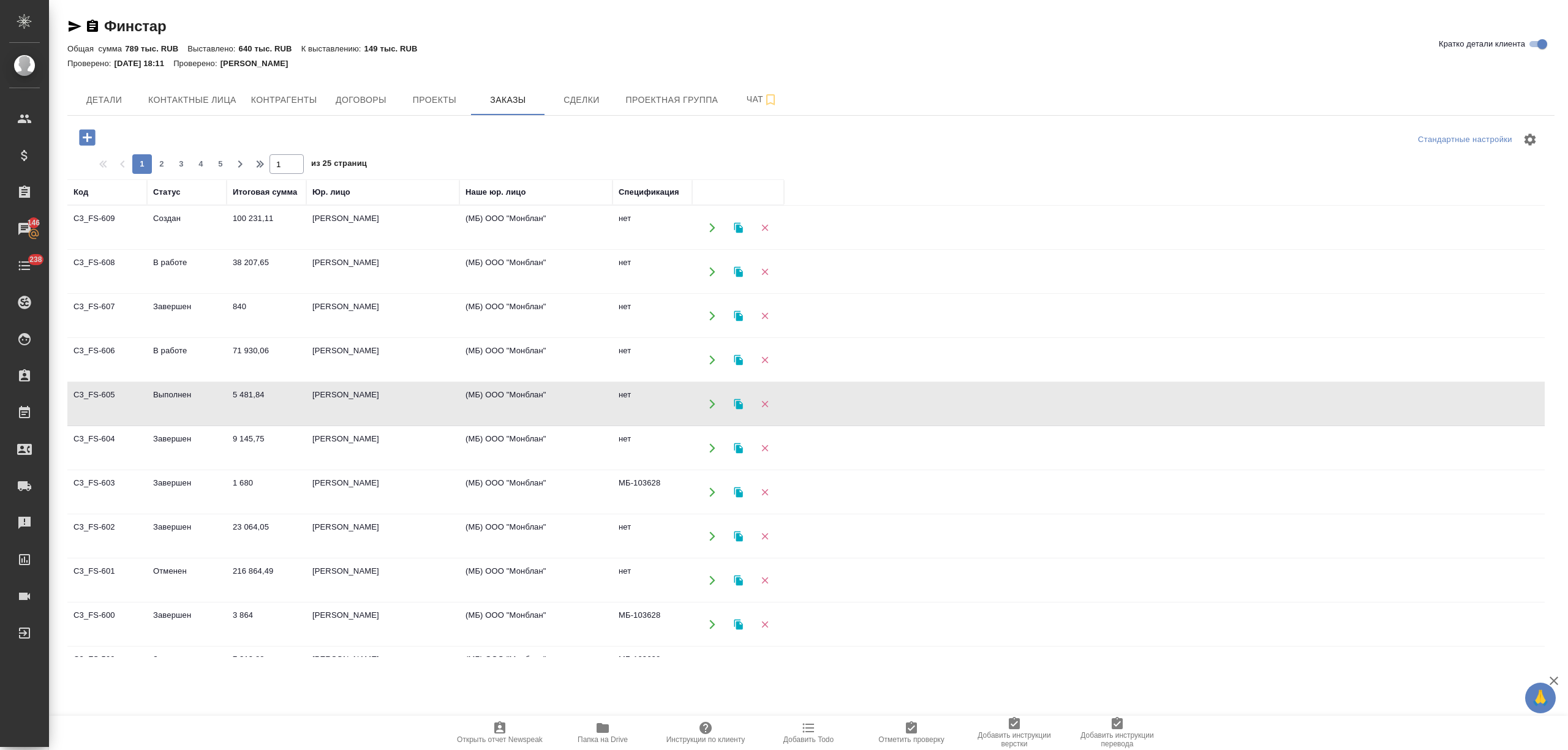
click at [248, 391] on td "5 481,84" at bounding box center [266, 403] width 79 height 43
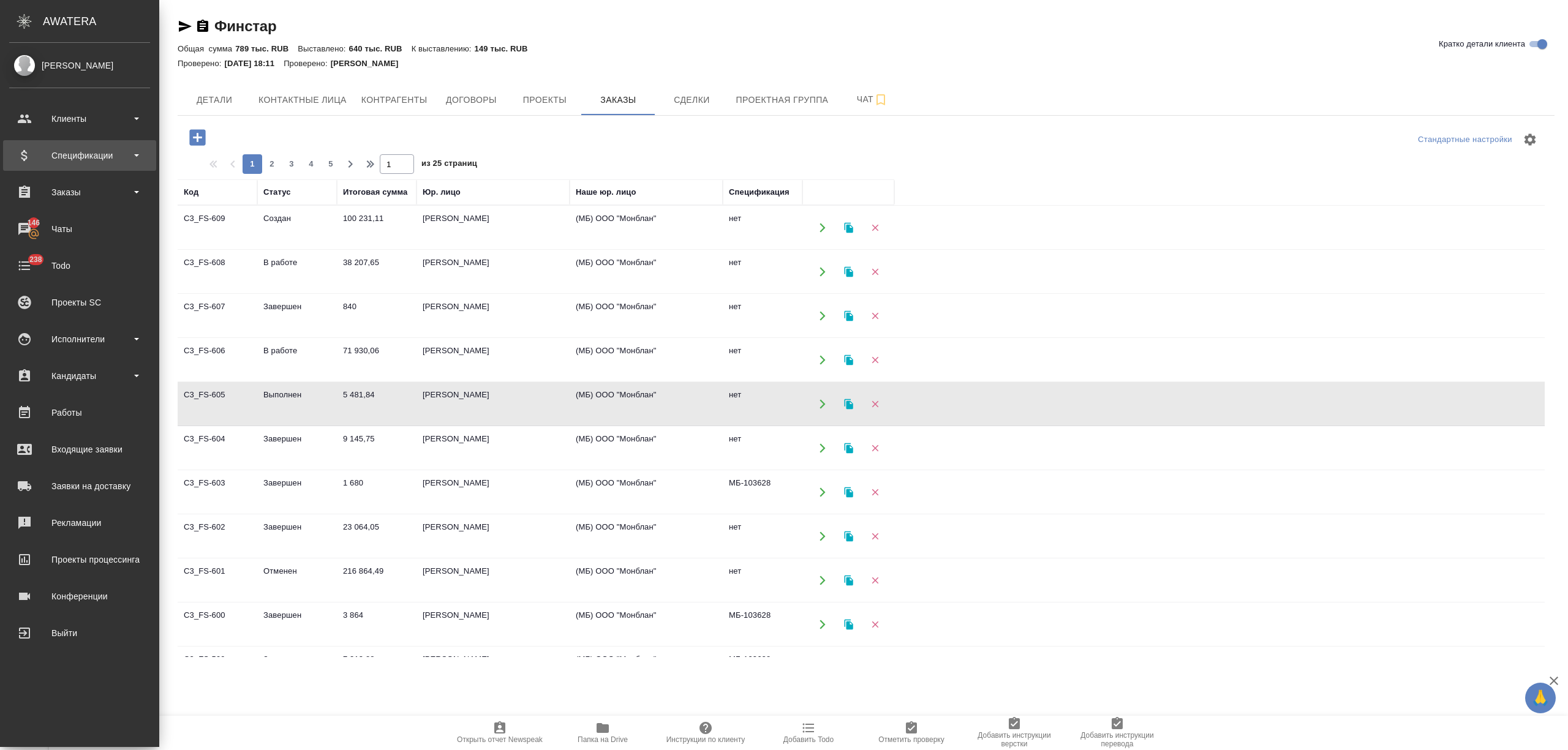
click at [79, 158] on div "Спецификации" at bounding box center [79, 155] width 141 height 18
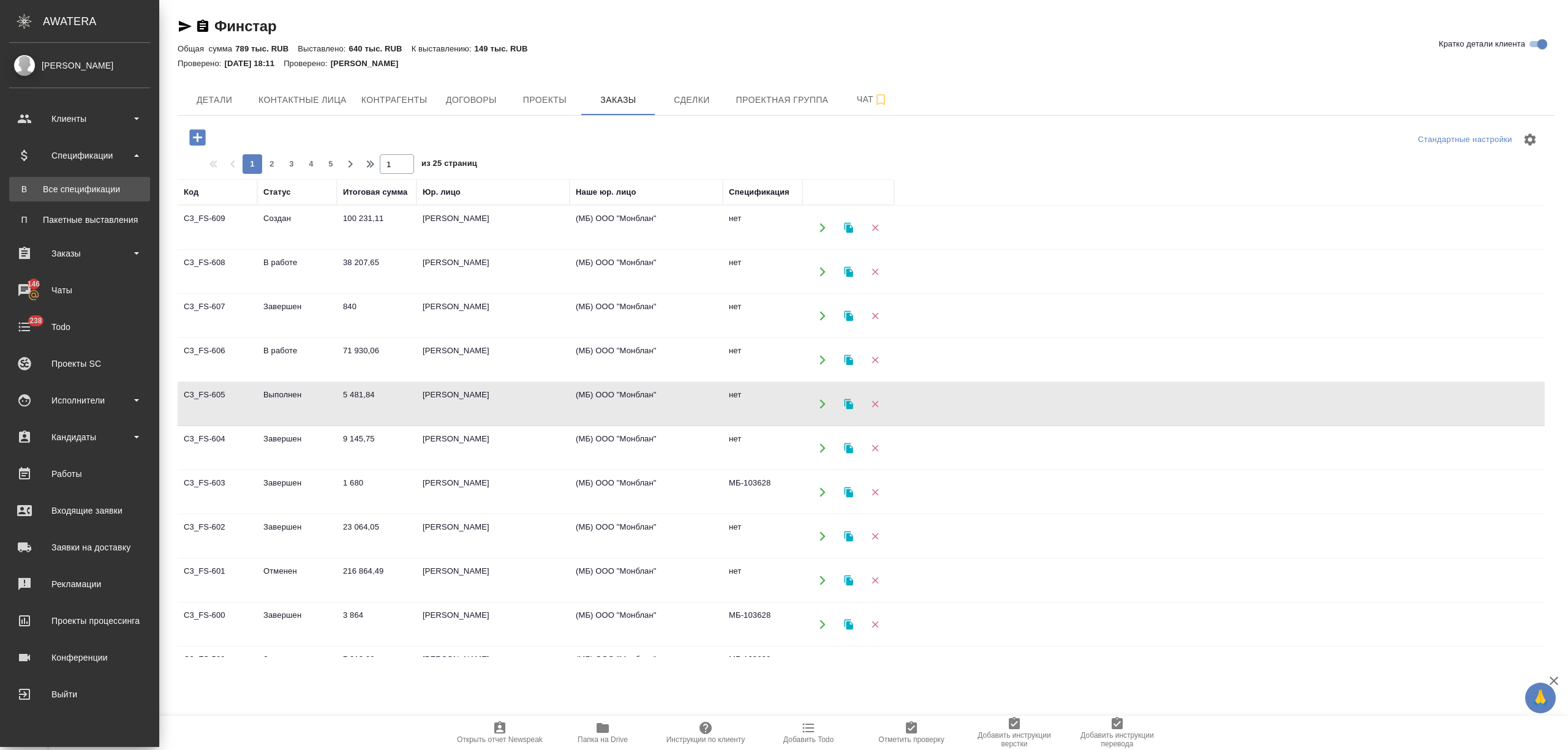
click at [79, 180] on link "В Все спецификации" at bounding box center [79, 189] width 141 height 25
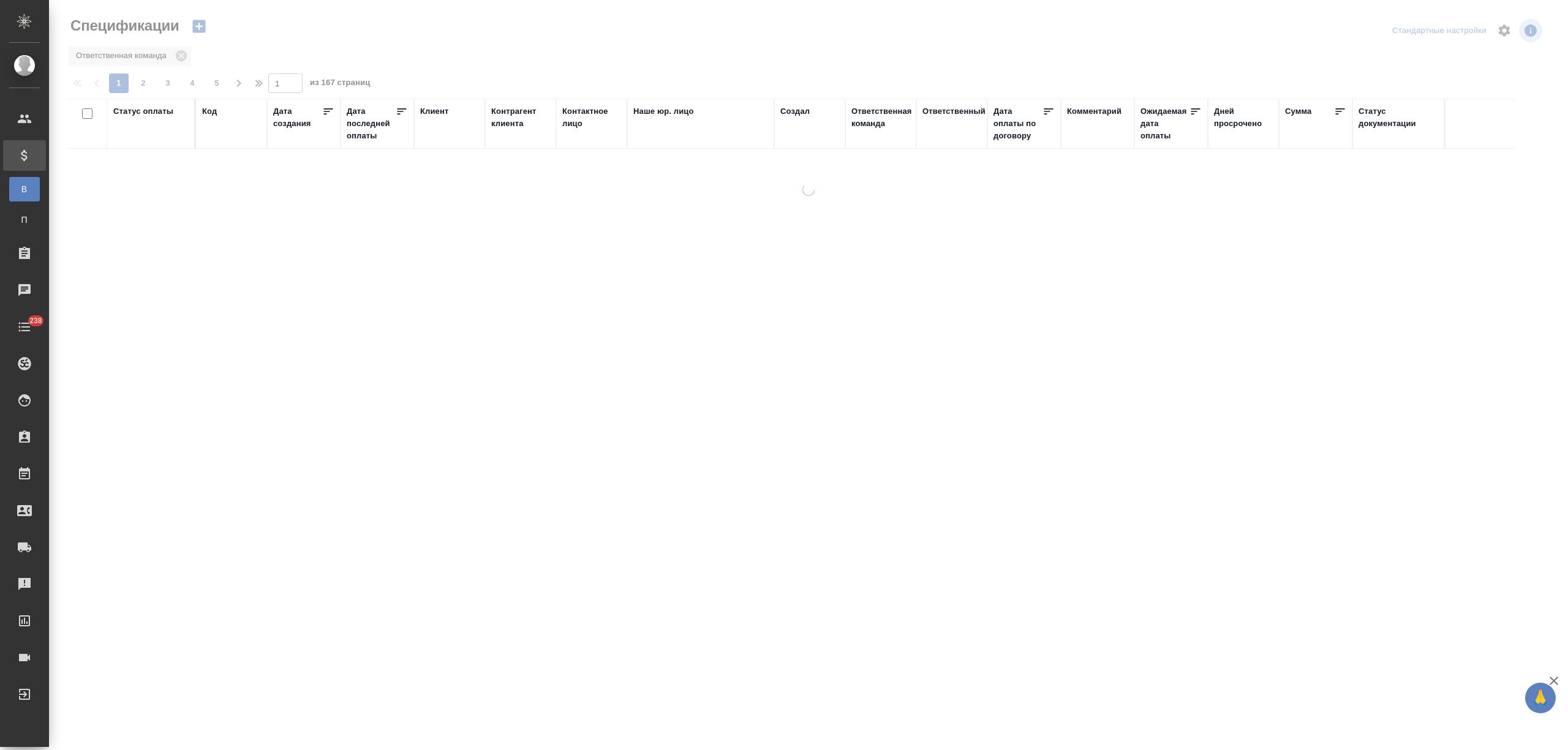
click at [196, 27] on icon "button" at bounding box center [199, 26] width 13 height 13
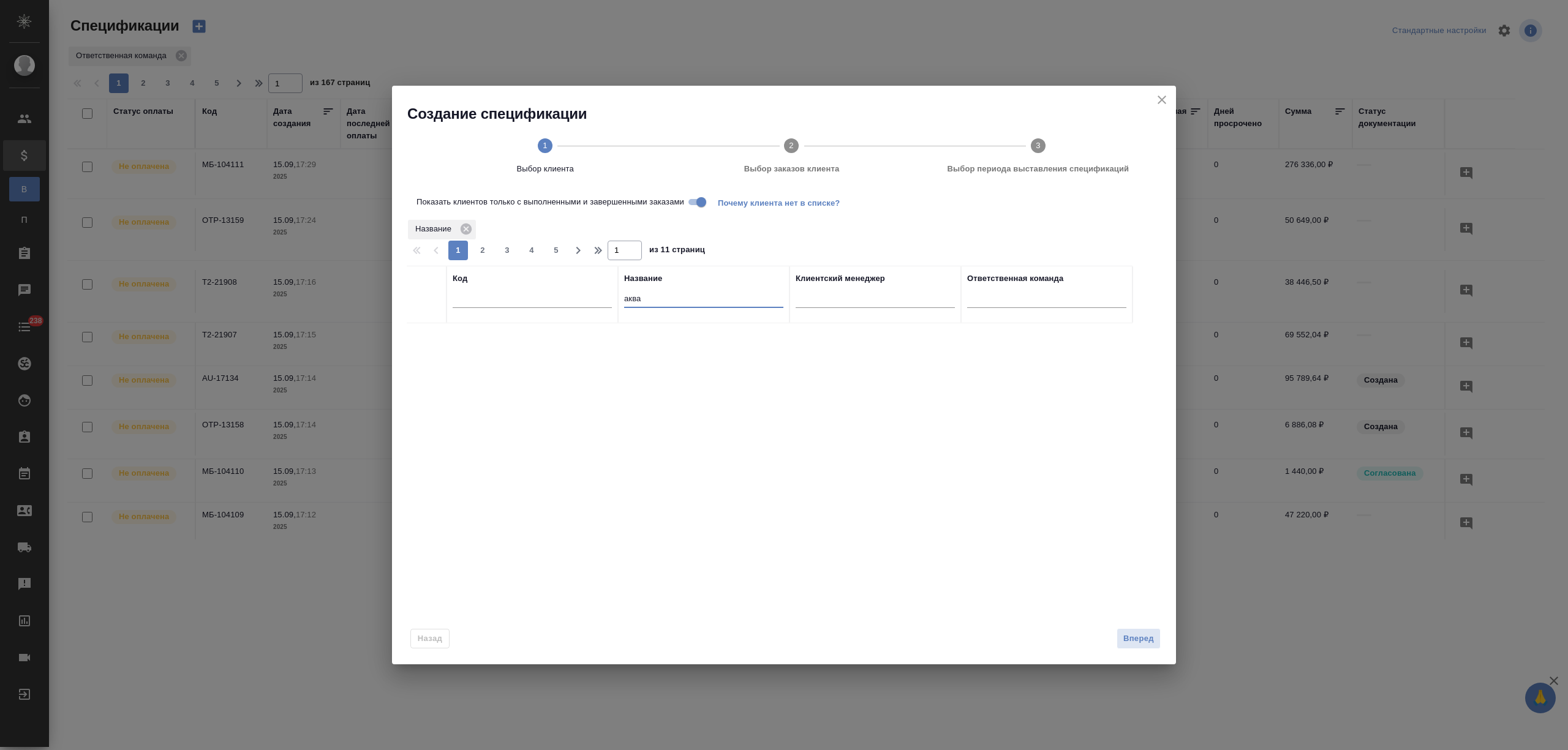
drag, startPoint x: 661, startPoint y: 300, endPoint x: 622, endPoint y: 295, distance: 39.3
click at [622, 295] on th "Название аква" at bounding box center [704, 294] width 172 height 58
click at [699, 194] on div "Показать клиентов только с выполненными и завершенными заказами Почему клиента …" at bounding box center [784, 399] width 784 height 418
click at [699, 201] on input "Показать клиентов только с выполненными и завершенными заказами" at bounding box center [701, 202] width 44 height 15
drag, startPoint x: 632, startPoint y: 292, endPoint x: 595, endPoint y: 295, distance: 37.1
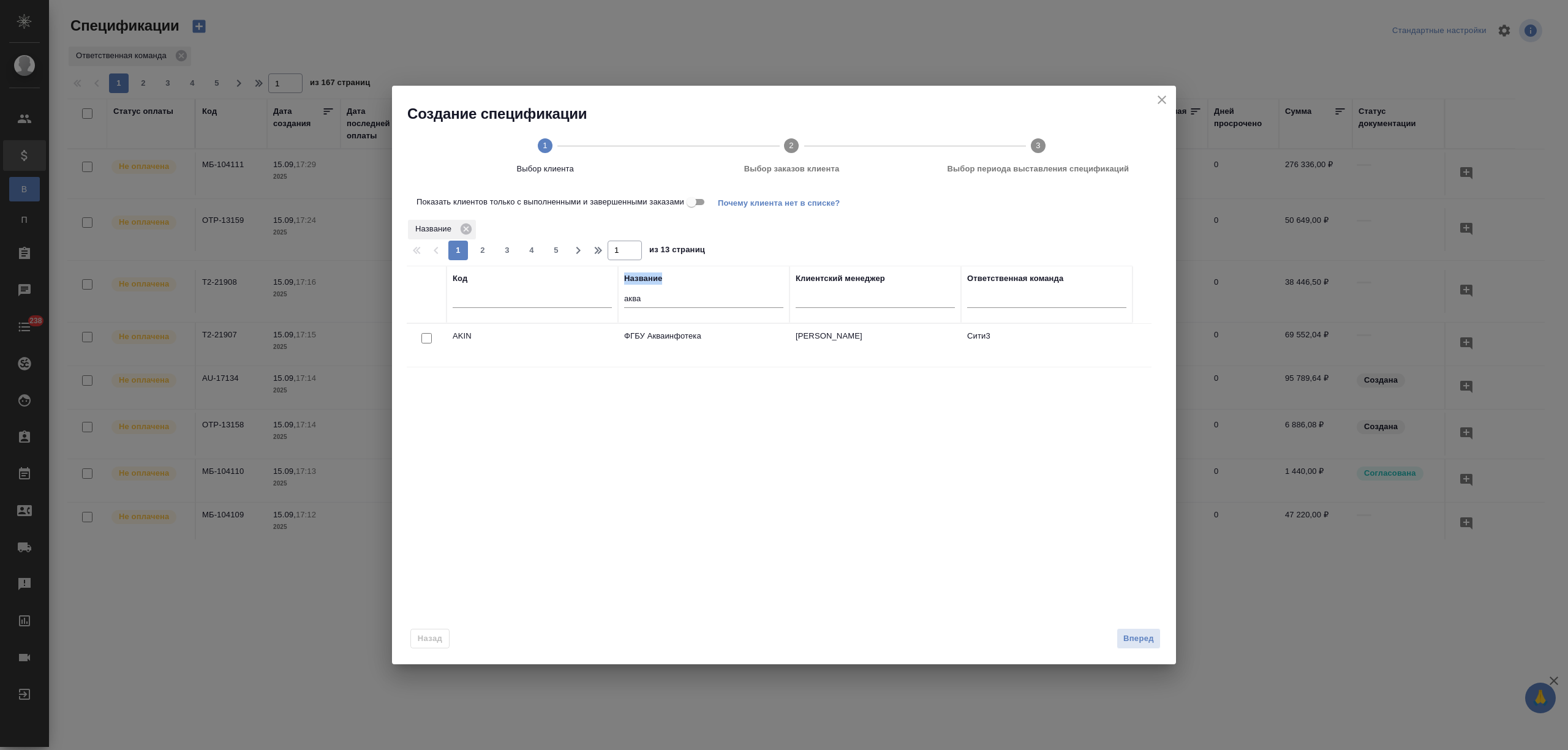
click at [595, 295] on tr "Код Название аква Клиентский менеджер Ответственная команда" at bounding box center [770, 294] width 725 height 58
drag, startPoint x: 621, startPoint y: 295, endPoint x: 585, endPoint y: 299, distance: 36.2
click at [585, 299] on tr "Код Название аква Клиентский менеджер Ответственная команда" at bounding box center [770, 294] width 725 height 58
type input "агентс"
click at [420, 341] on div at bounding box center [426, 338] width 27 height 17
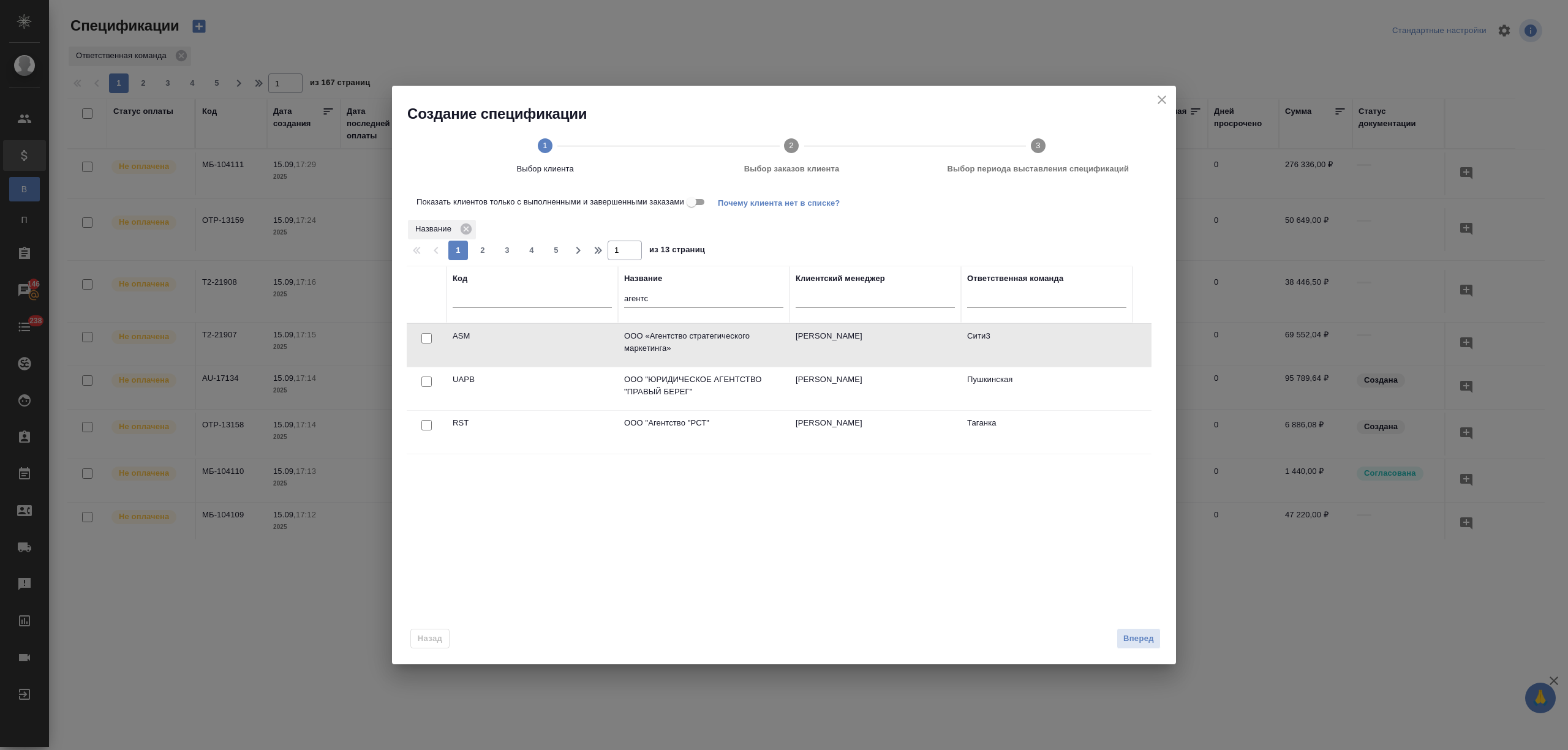
click at [420, 336] on div at bounding box center [426, 338] width 27 height 17
click at [424, 336] on input "checkbox" at bounding box center [426, 338] width 10 height 10
checkbox input "true"
click at [1147, 639] on span "Вперед" at bounding box center [1138, 639] width 30 height 14
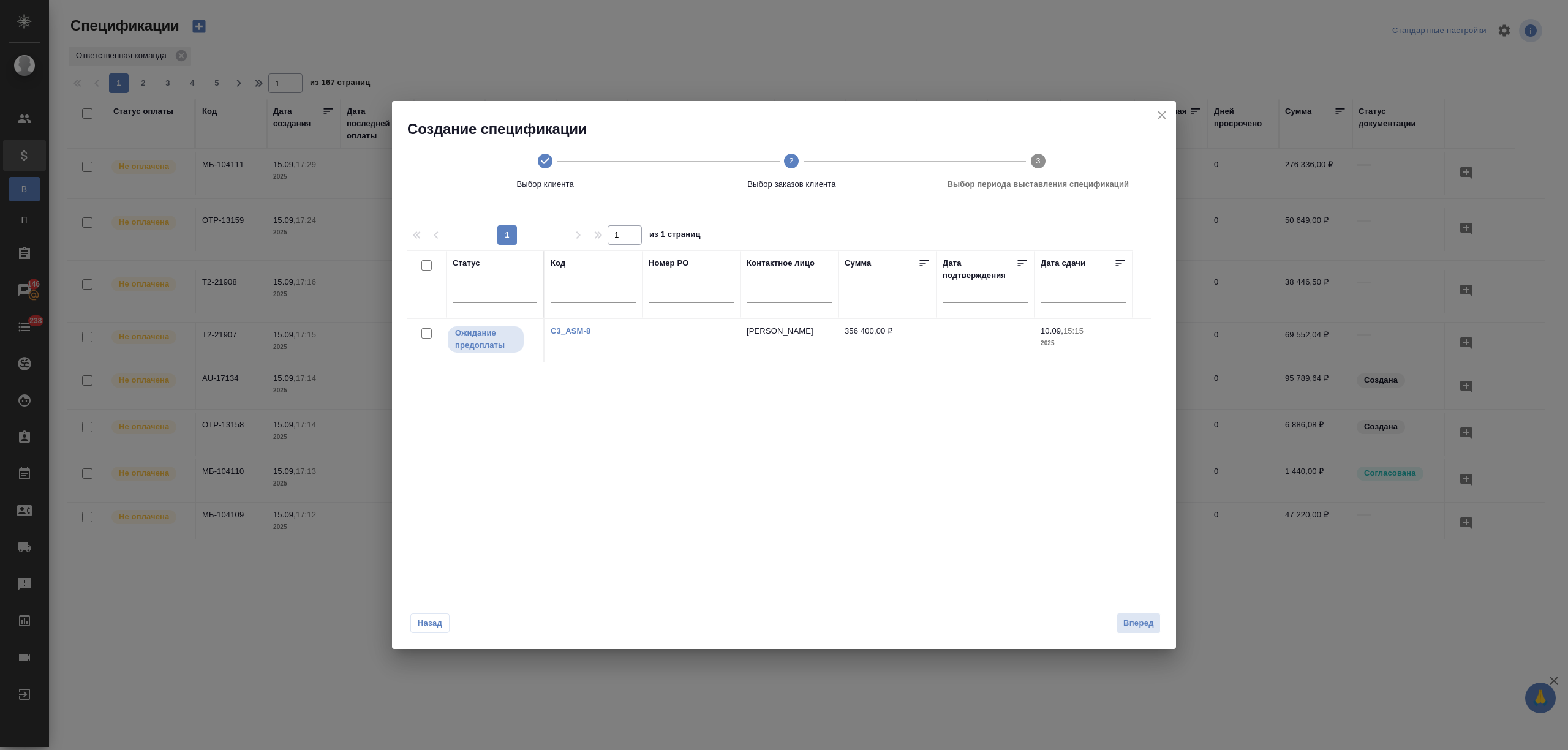
click at [430, 333] on input "checkbox" at bounding box center [426, 333] width 10 height 10
checkbox input "true"
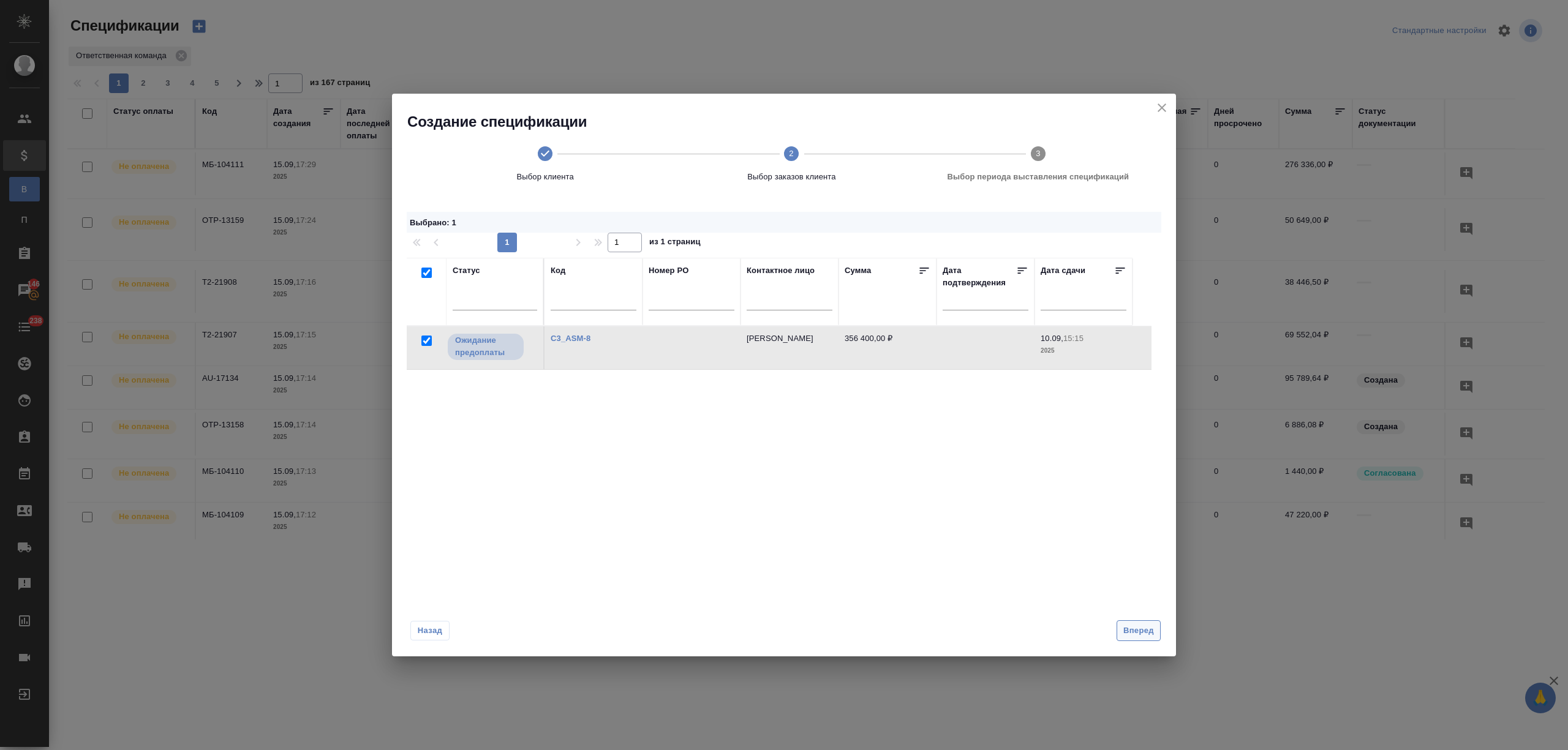
drag, startPoint x: 1147, startPoint y: 633, endPoint x: 1136, endPoint y: 631, distance: 11.2
click at [1145, 633] on span "Вперед" at bounding box center [1138, 631] width 30 height 14
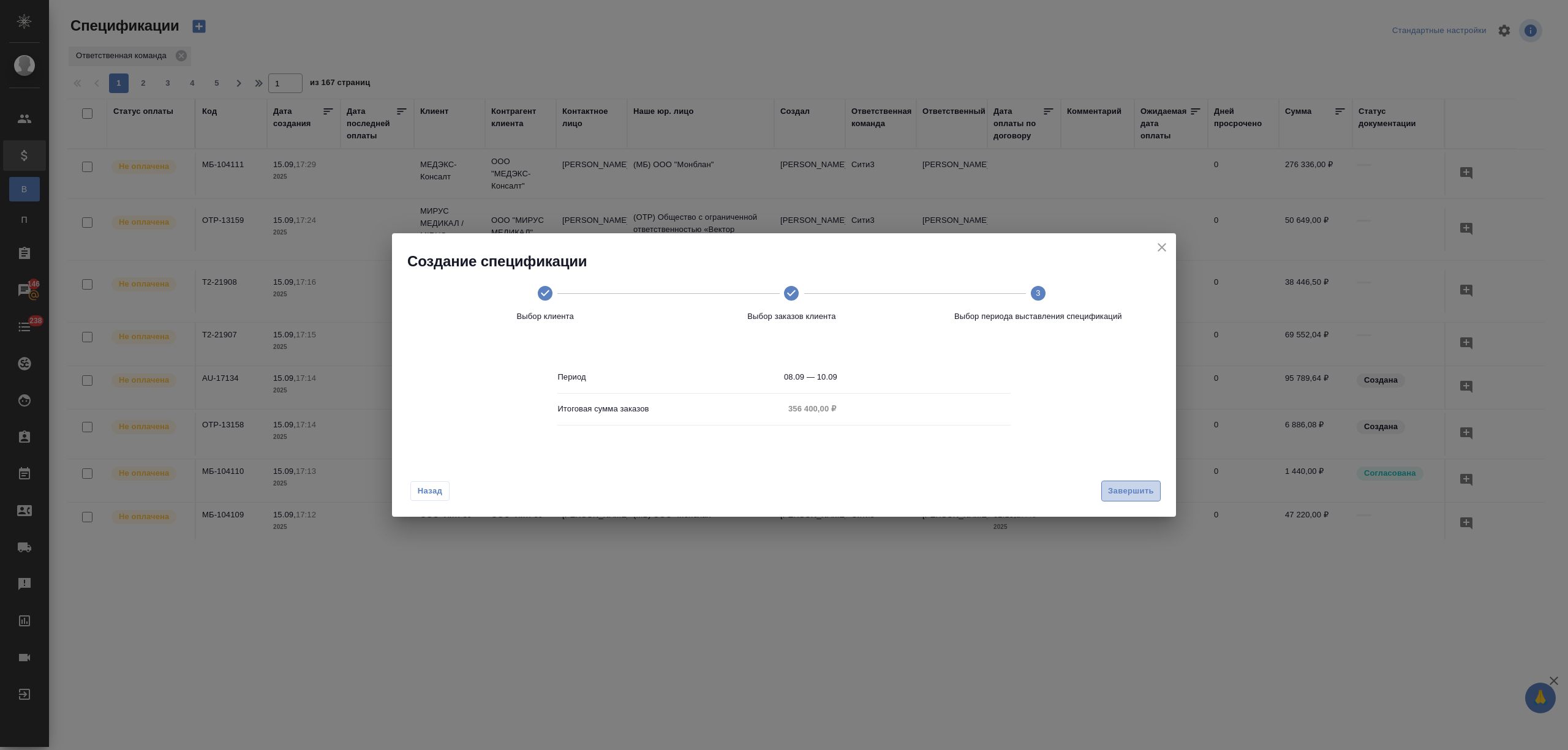
click at [1124, 488] on span "Завершить" at bounding box center [1131, 491] width 46 height 14
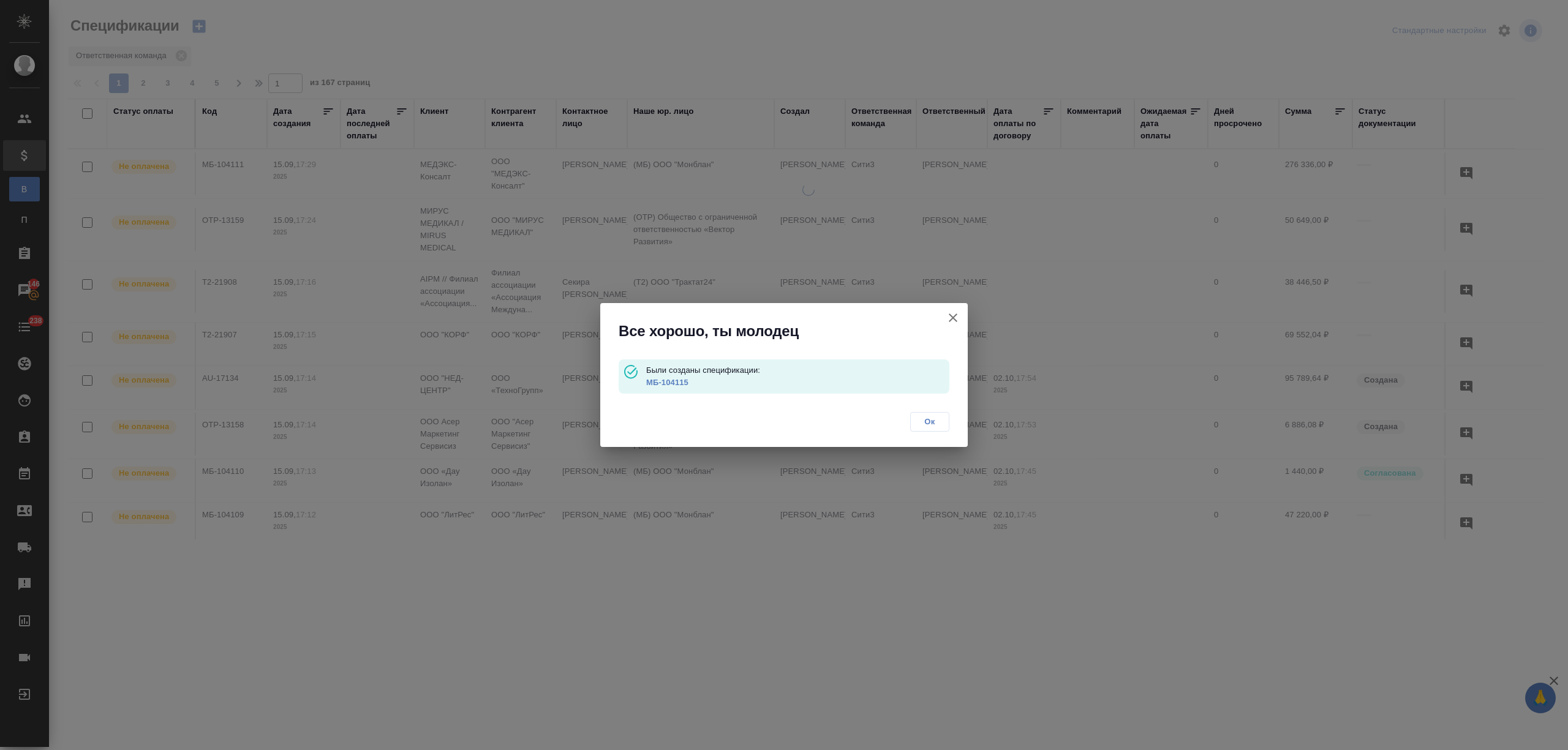
click at [669, 378] on link "МБ-104115" at bounding box center [667, 383] width 43 height 9
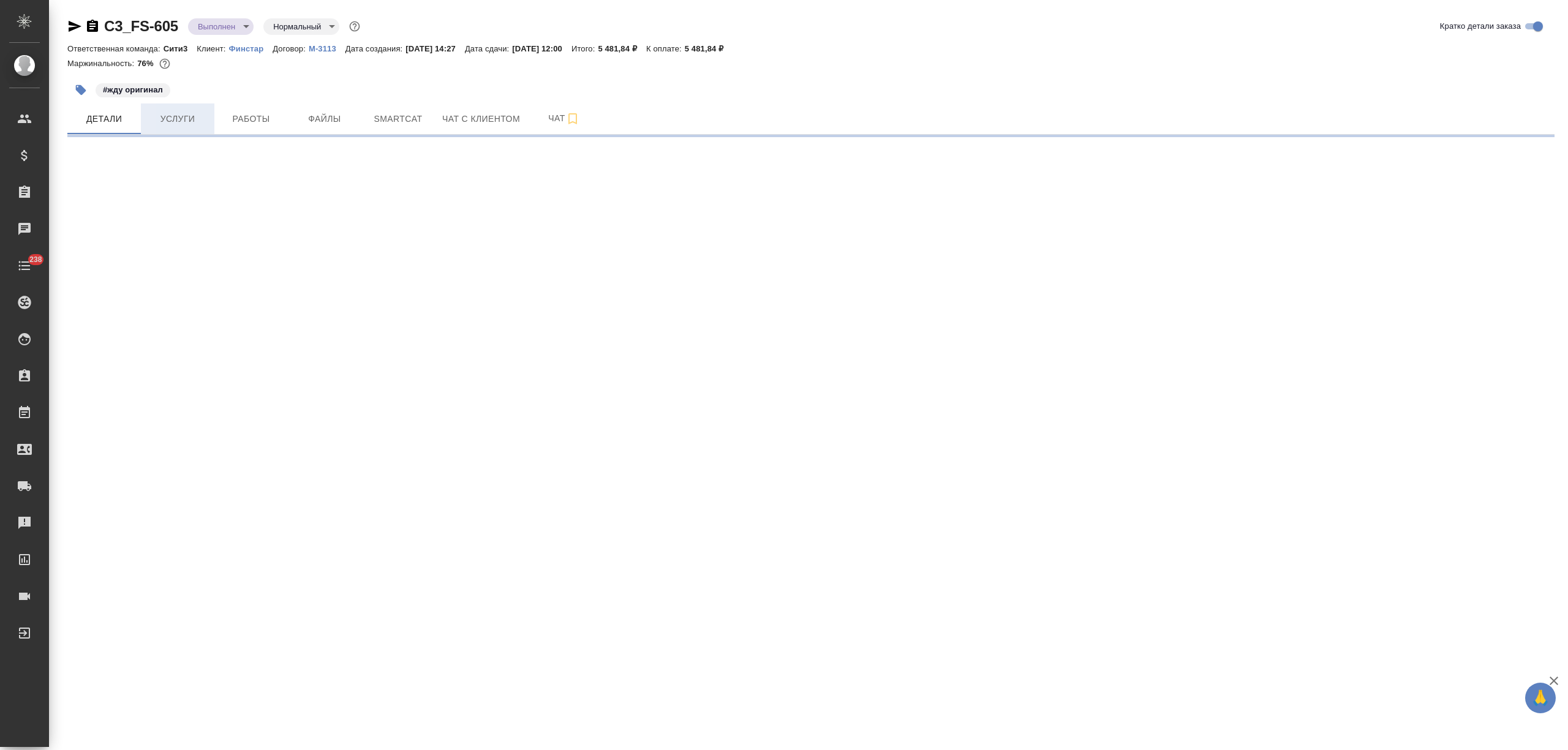
select select "RU"
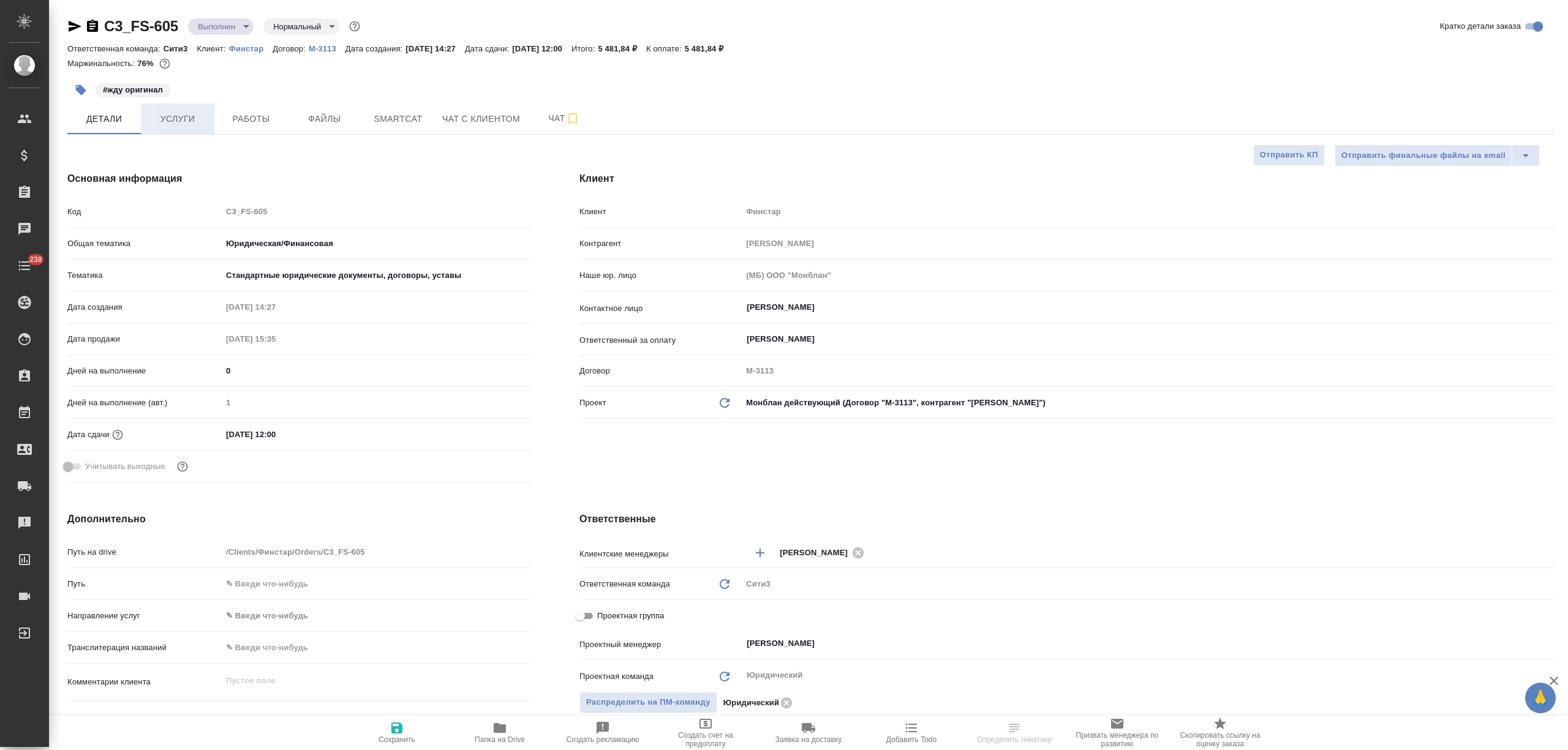
type textarea "x"
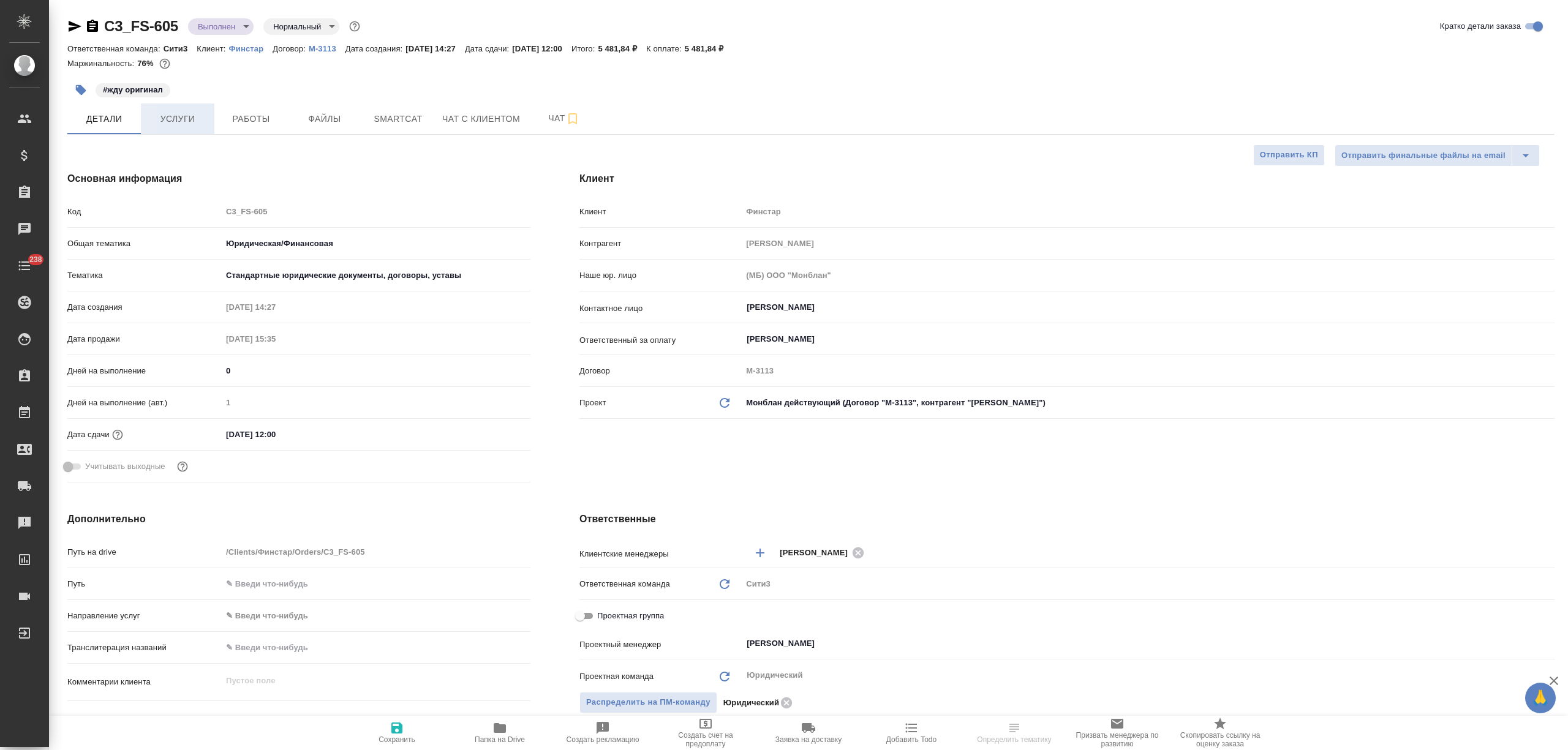
type textarea "x"
click at [186, 115] on span "Услуги" at bounding box center [178, 119] width 59 height 15
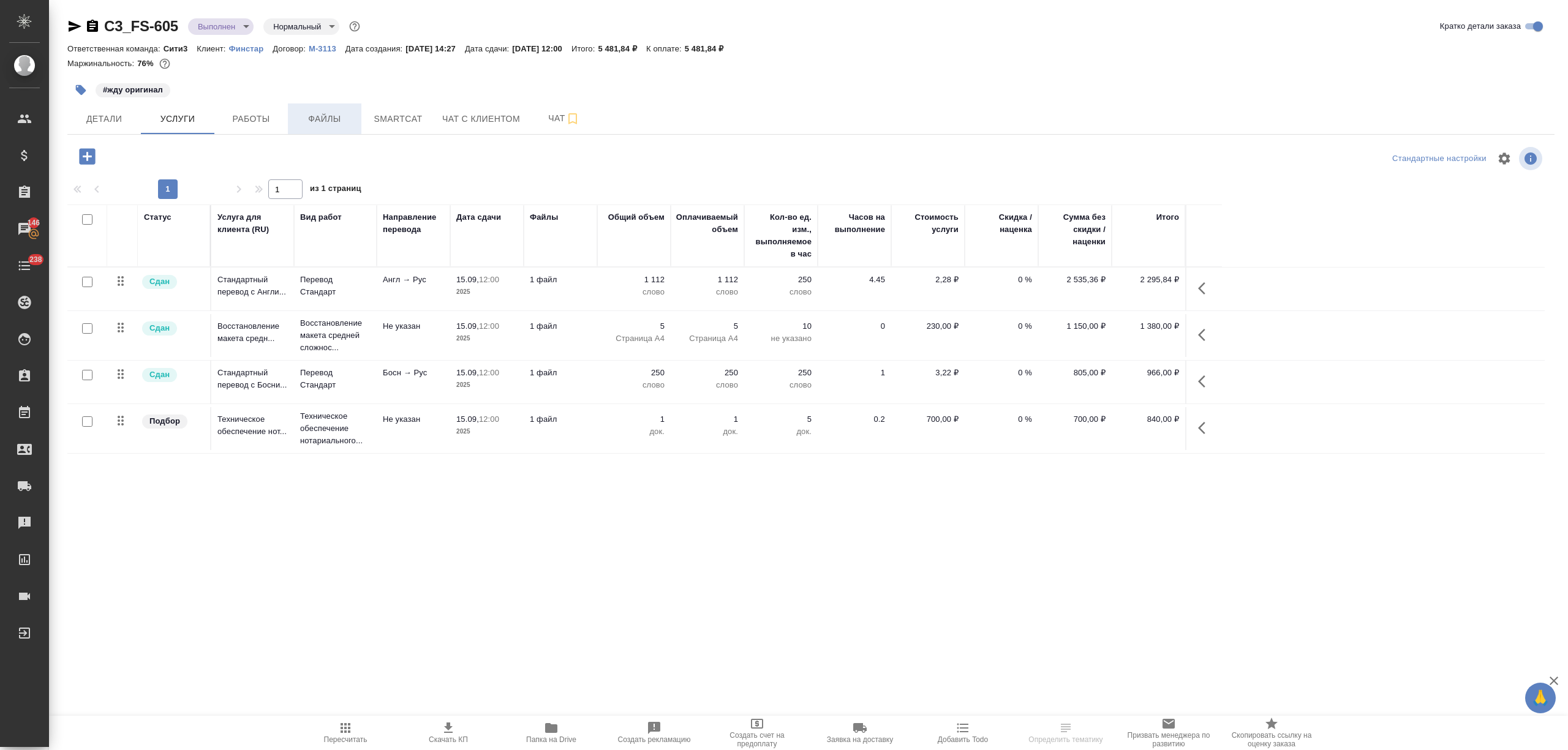
click at [326, 123] on span "Файлы" at bounding box center [325, 119] width 59 height 15
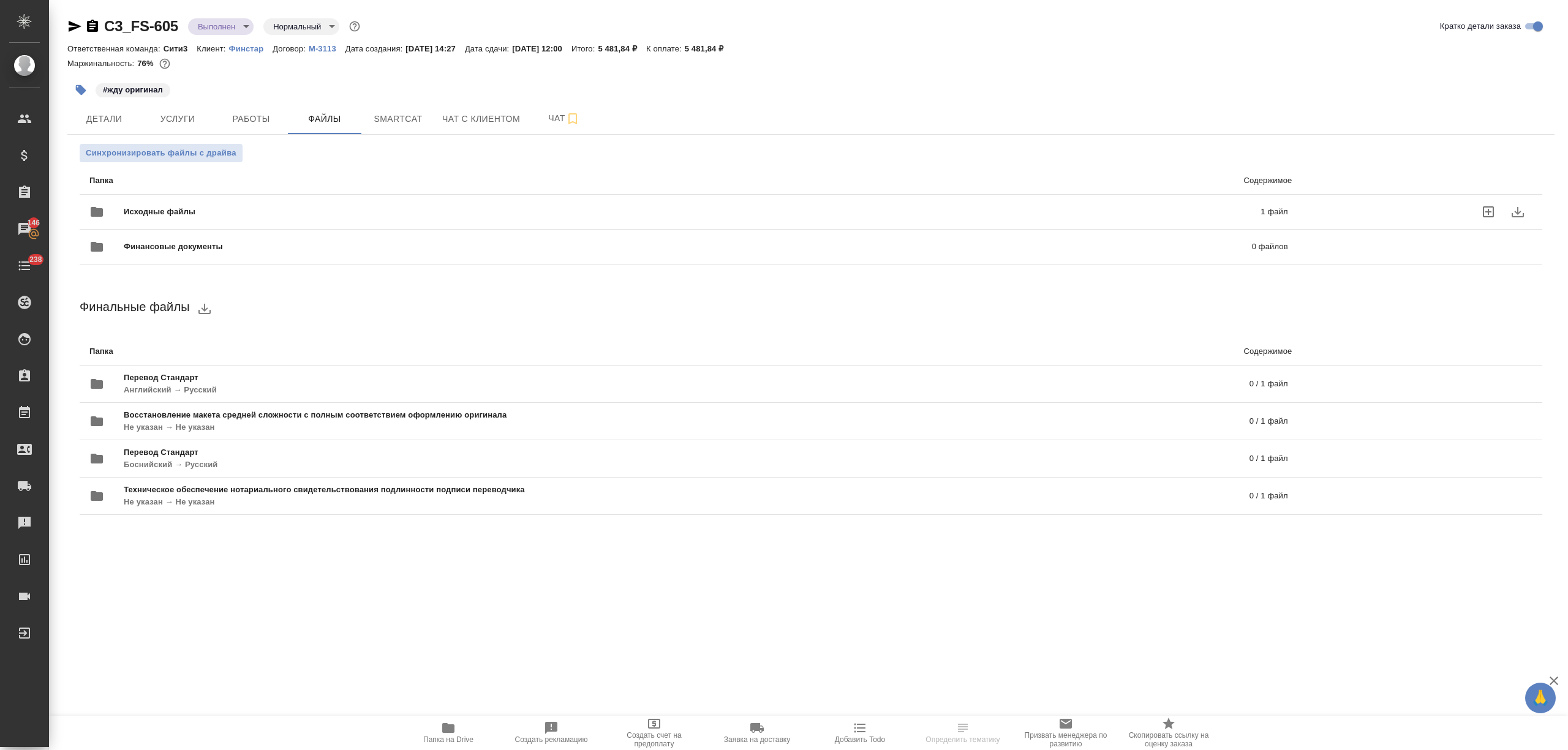
click at [270, 207] on span "Исходные файлы" at bounding box center [426, 212] width 605 height 12
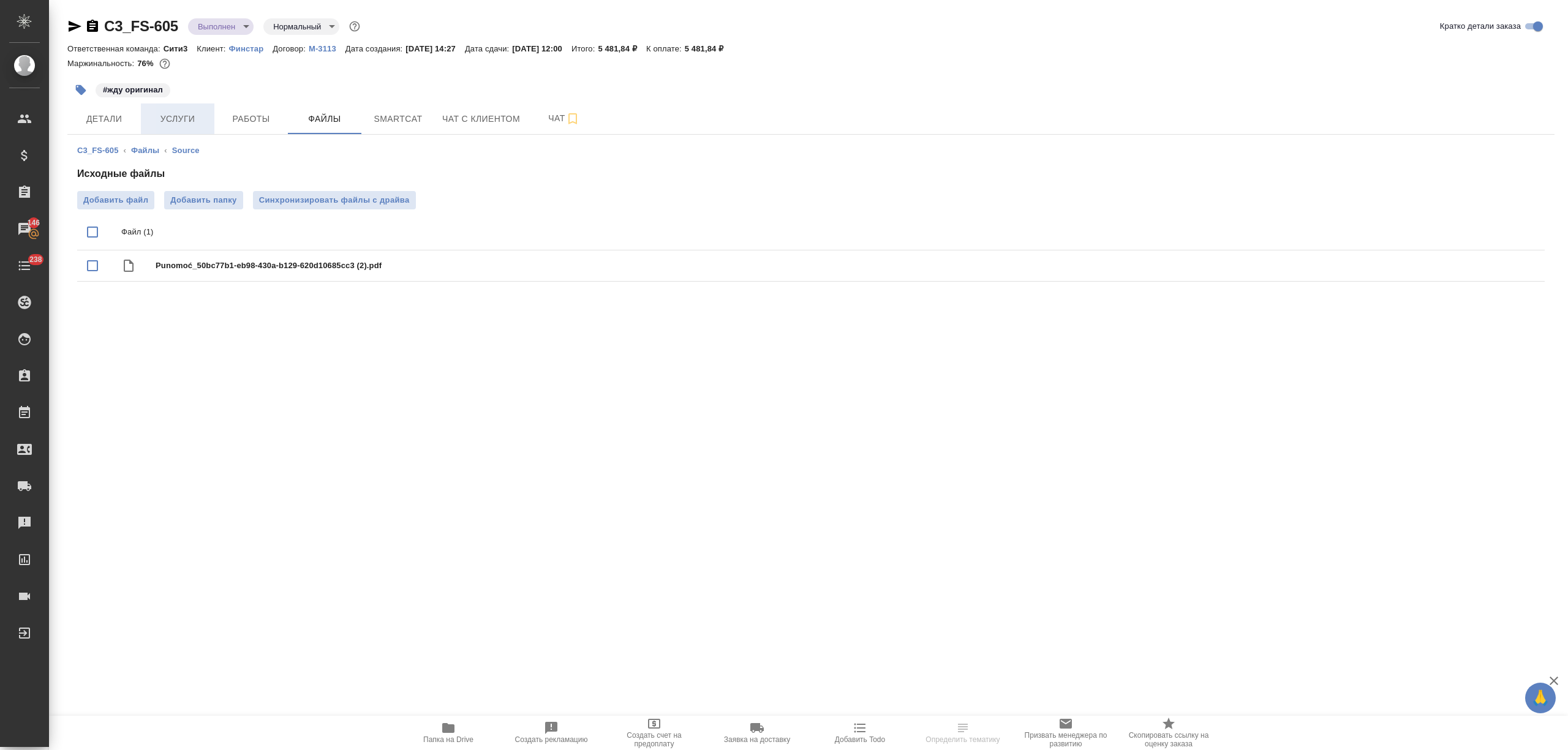
click at [174, 123] on span "Услуги" at bounding box center [178, 119] width 59 height 15
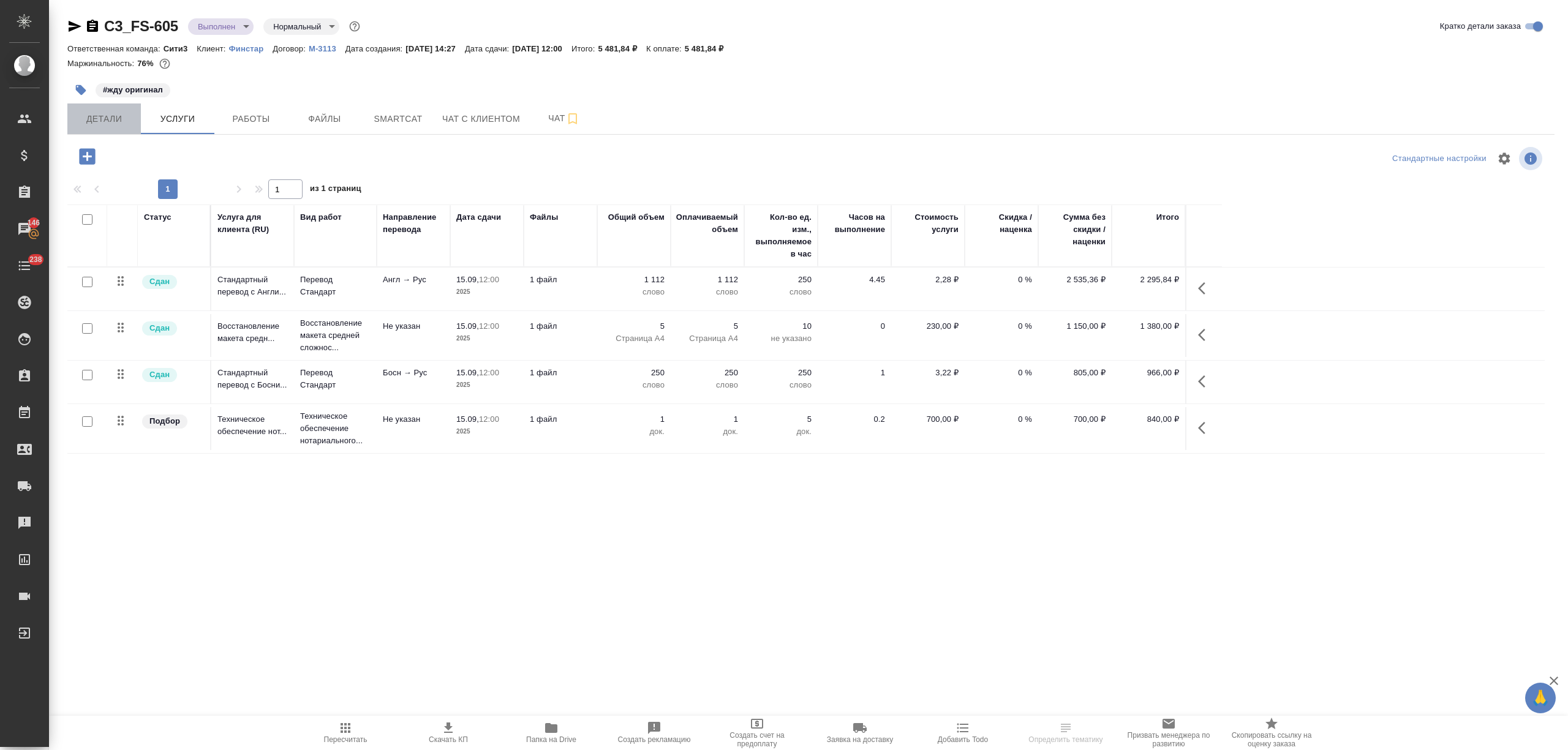
click at [99, 121] on span "Детали" at bounding box center [104, 119] width 59 height 15
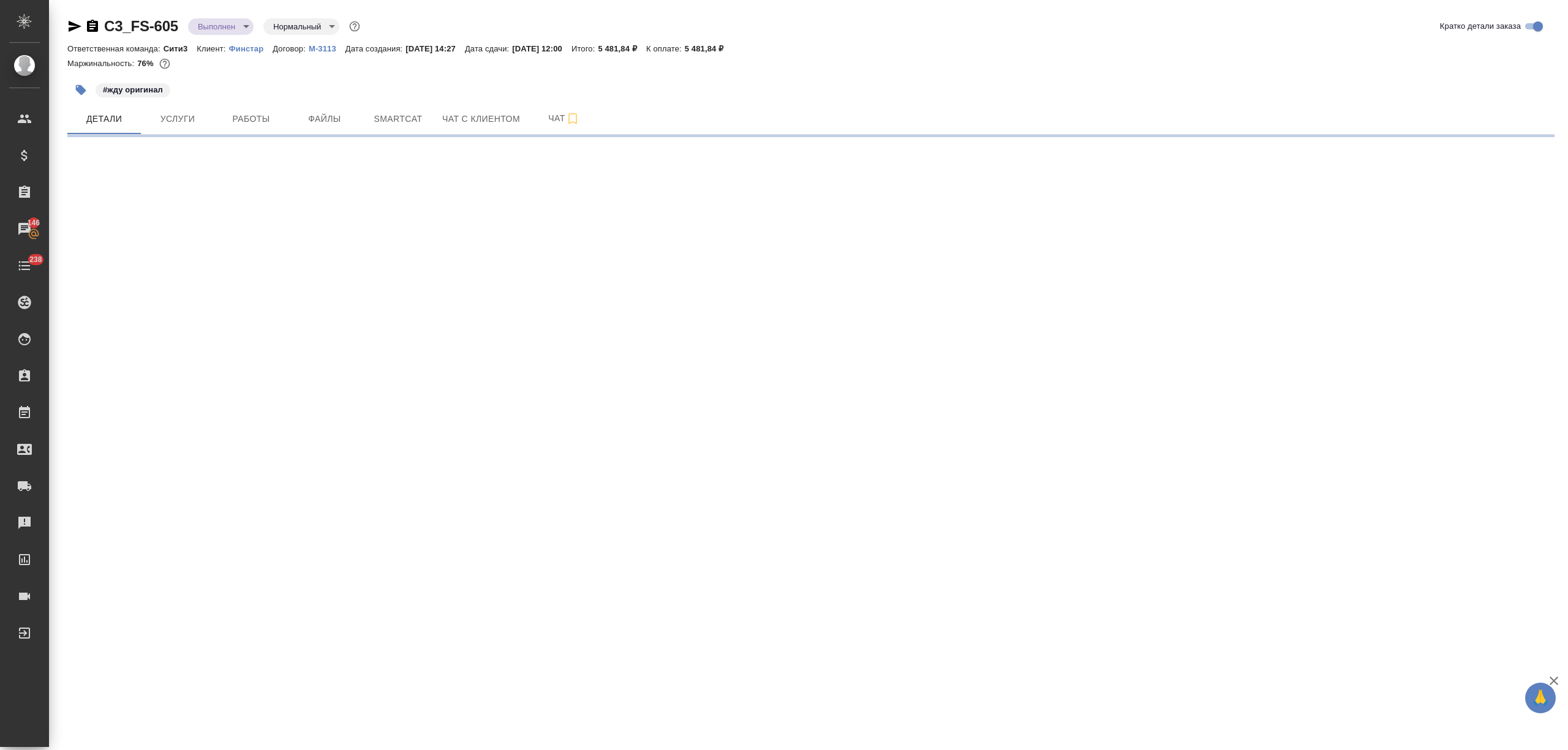
select select "RU"
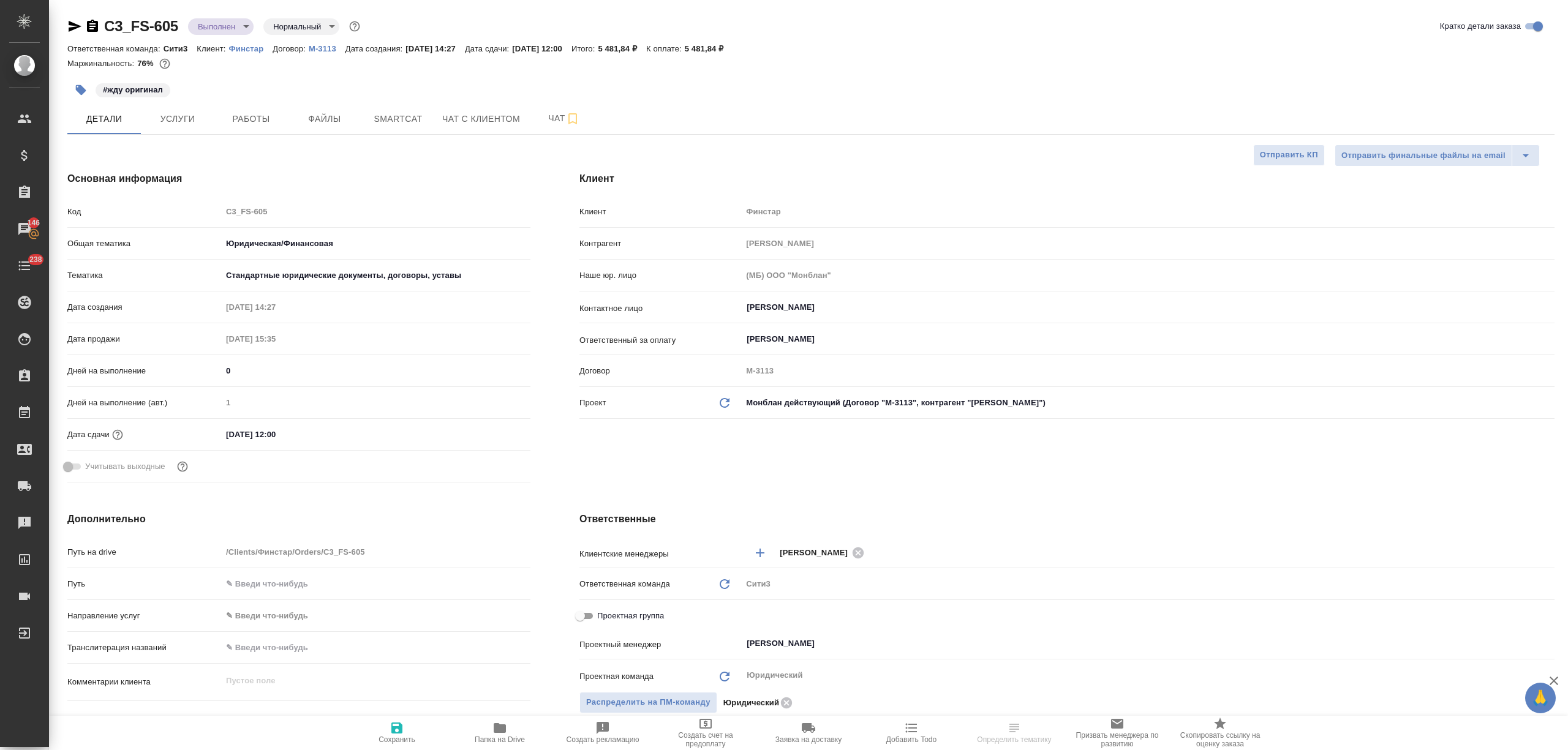
type textarea "x"
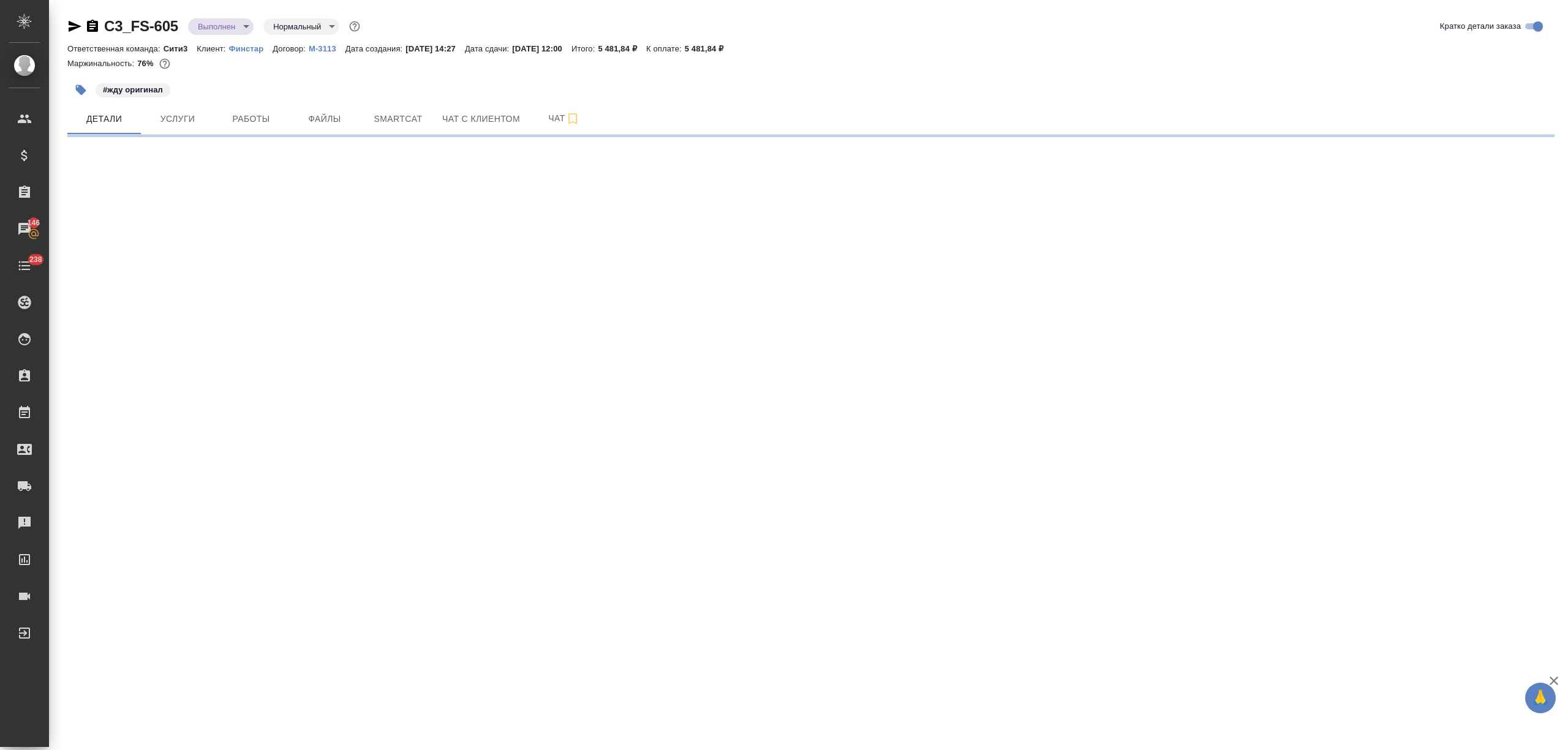
select select "RU"
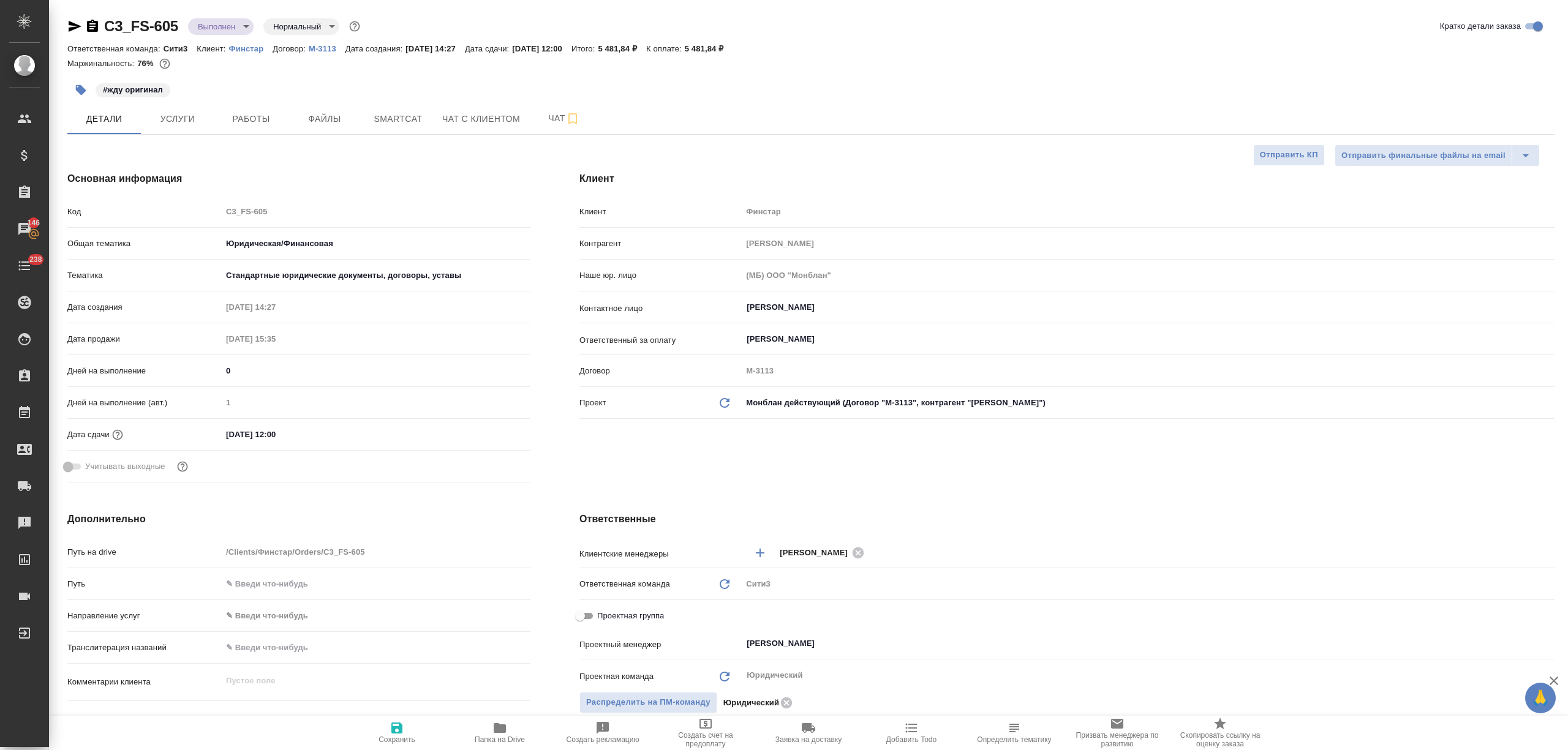
type textarea "x"
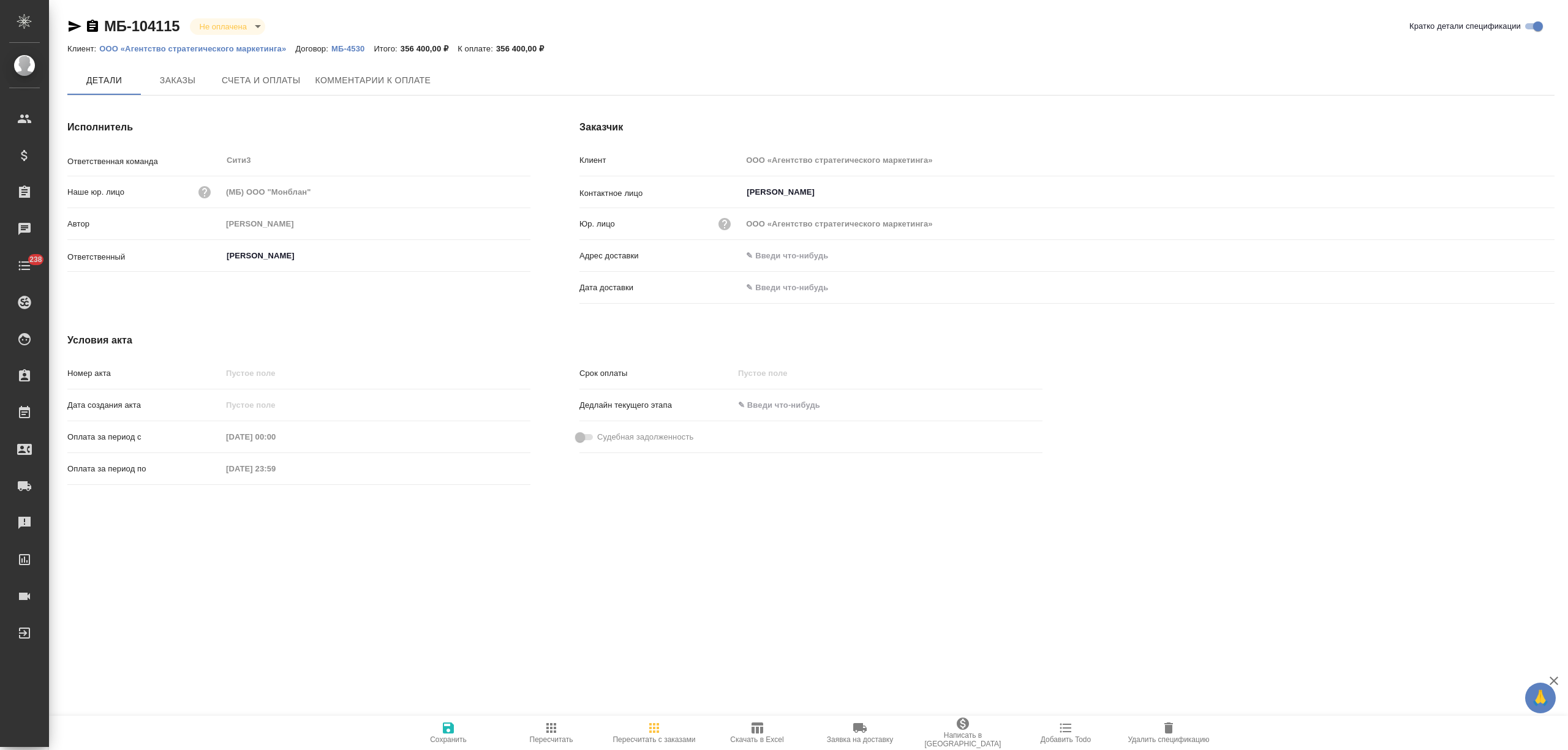
click at [295, 92] on button "Счета и оплаты" at bounding box center [261, 79] width 94 height 29
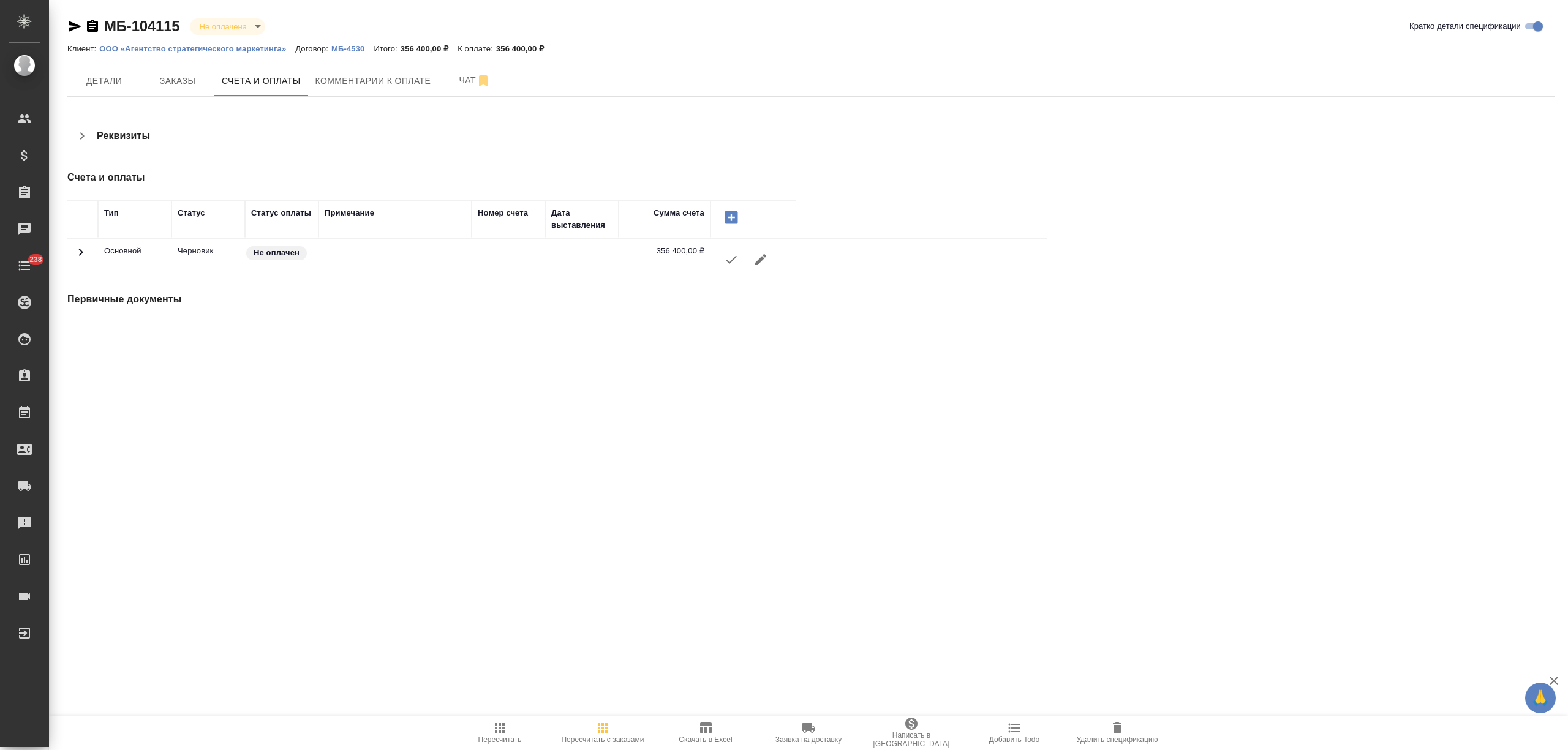
click at [731, 259] on icon "button" at bounding box center [731, 260] width 15 height 15
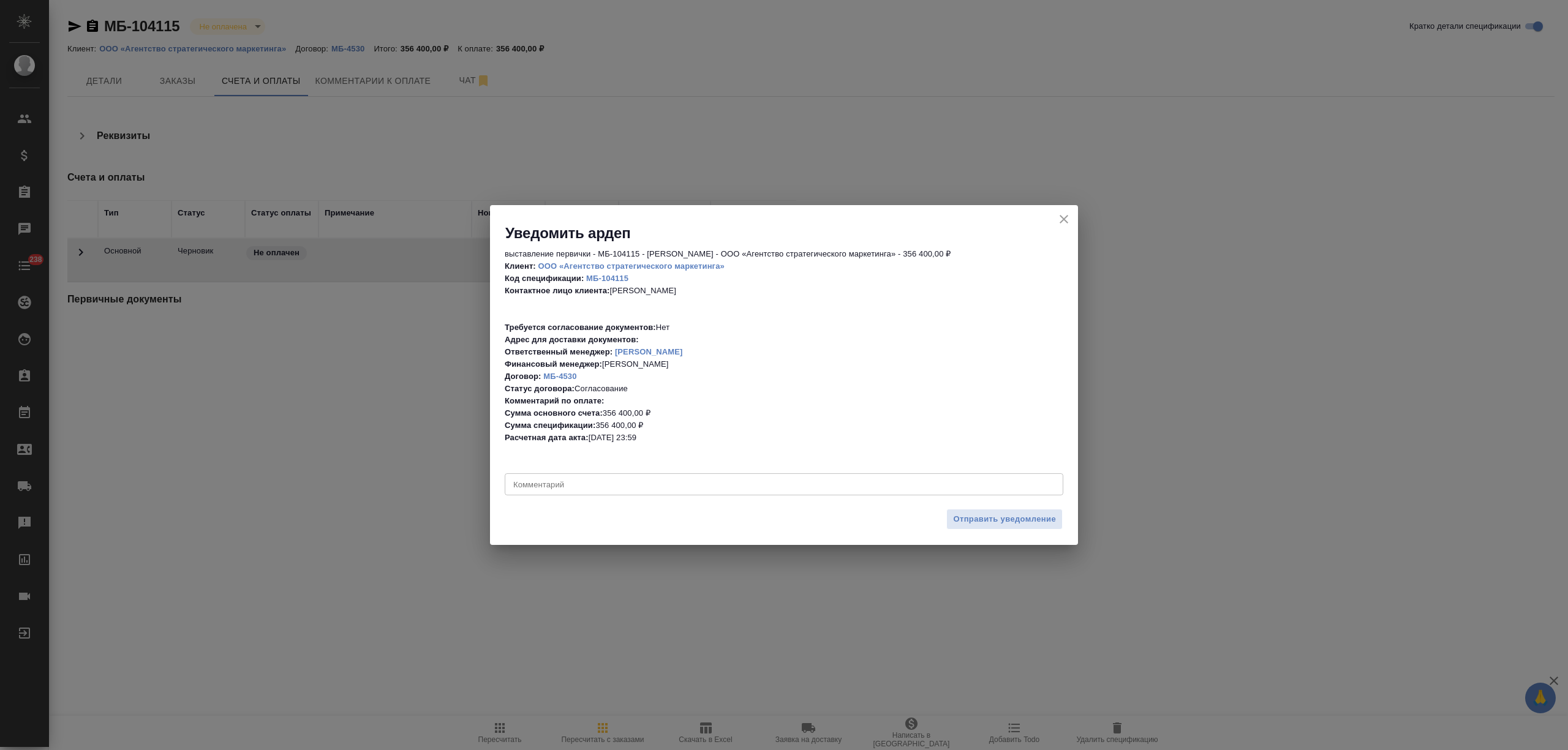
drag, startPoint x: 1032, startPoint y: 505, endPoint x: 1032, endPoint y: 513, distance: 8.0
click at [1032, 505] on div "Отправить уведомление" at bounding box center [784, 523] width 588 height 43
click at [1032, 517] on span "Отправить уведомление" at bounding box center [1004, 520] width 103 height 14
